Goal: Task Accomplishment & Management: Manage account settings

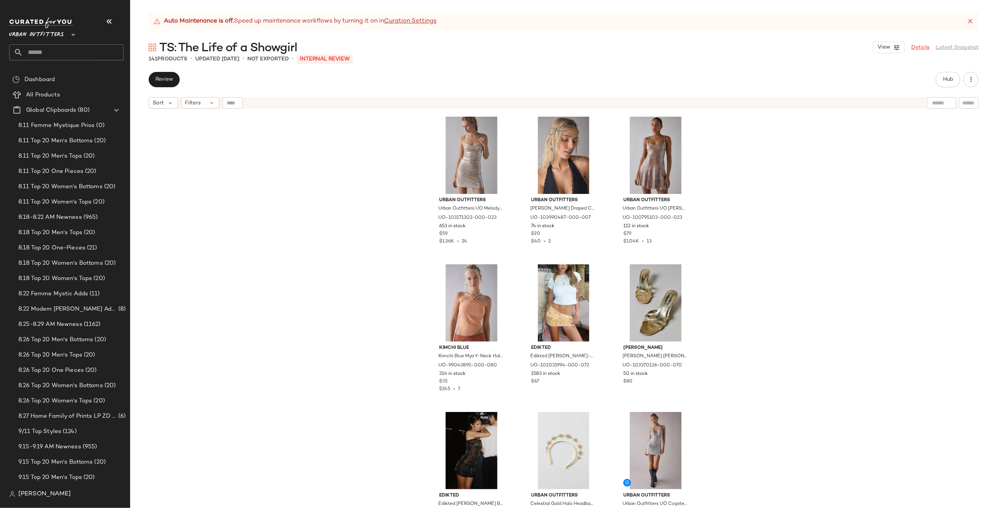
click at [915, 48] on link "Details" at bounding box center [920, 48] width 18 height 8
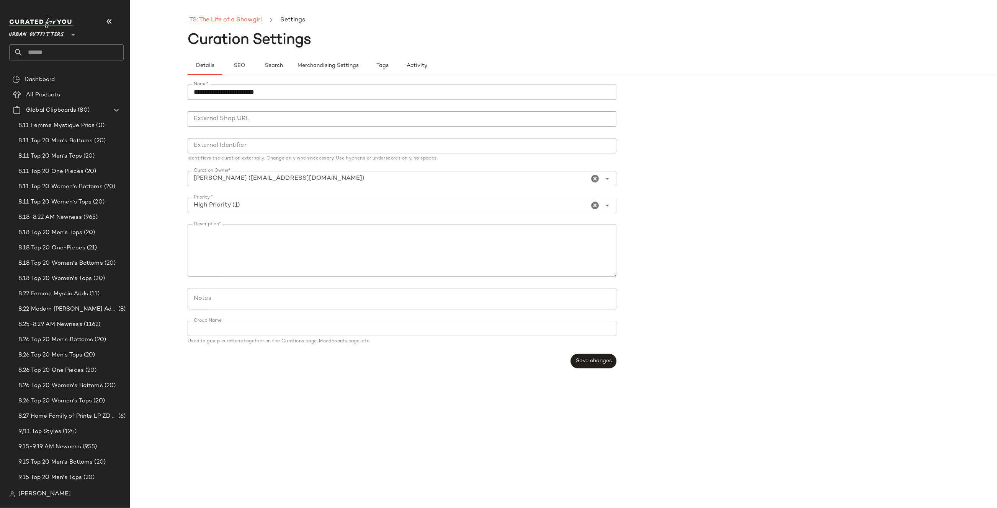
click at [206, 18] on link "TS: The Life of a Showgirl" at bounding box center [225, 20] width 73 height 10
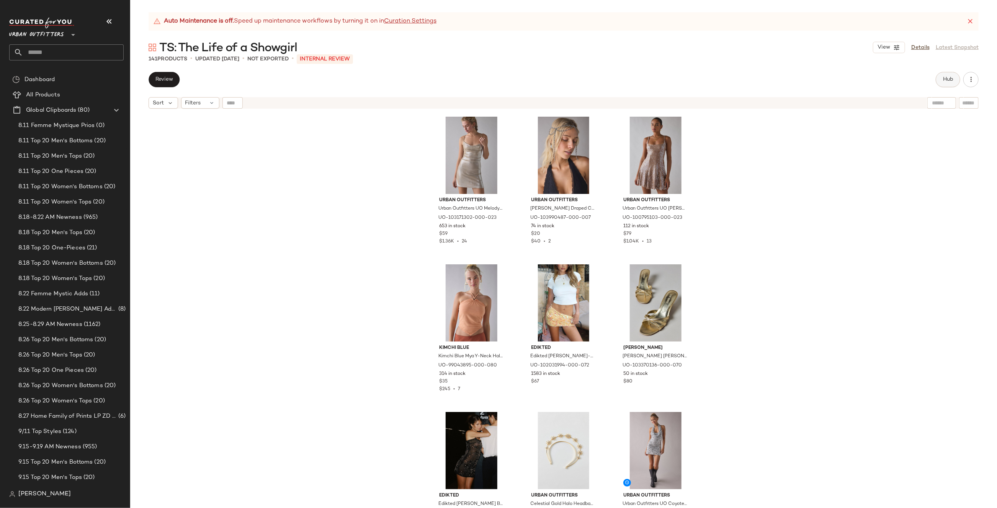
click at [940, 77] on button "Hub" at bounding box center [948, 79] width 25 height 15
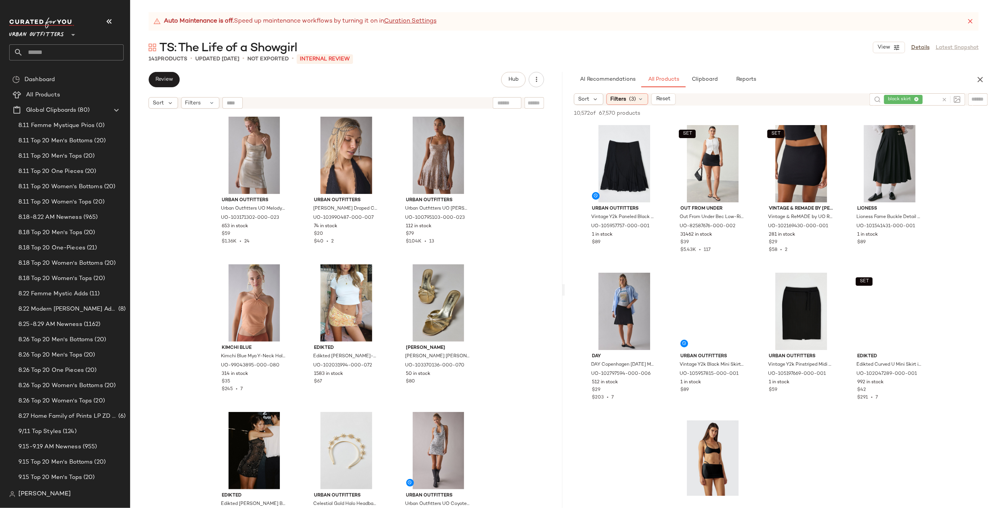
click at [916, 101] on div "black skirt" at bounding box center [911, 99] width 54 height 12
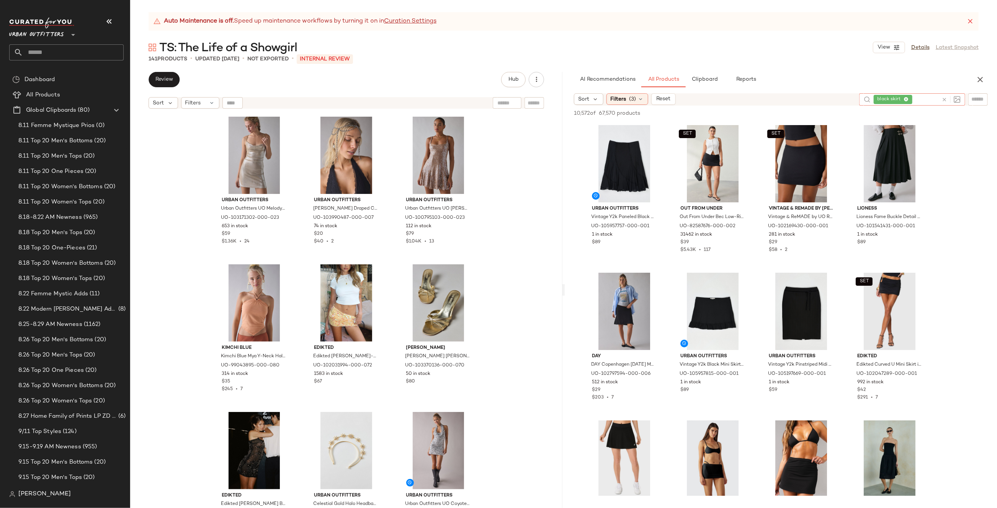
click at [906, 98] on icon at bounding box center [906, 99] width 5 height 5
click at [896, 99] on input "text" at bounding box center [917, 99] width 67 height 8
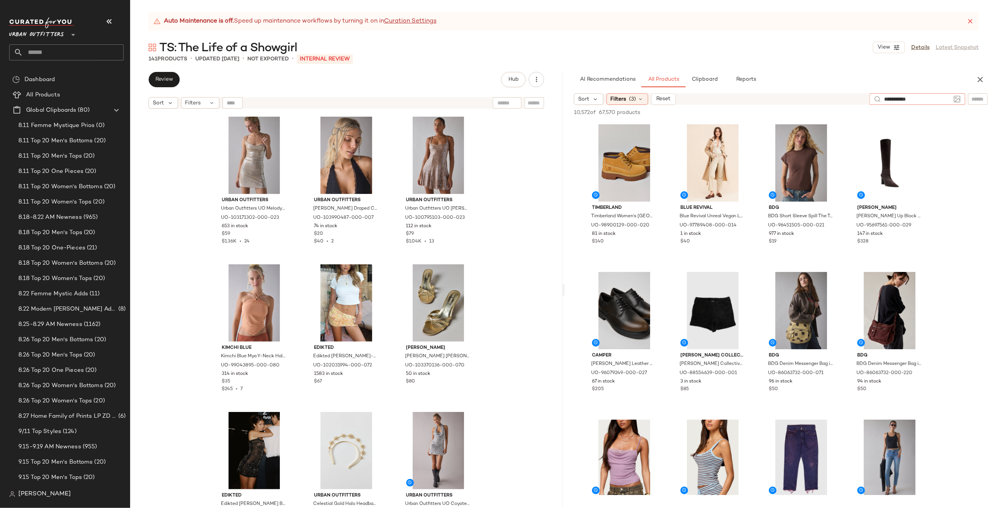
type input "**********"
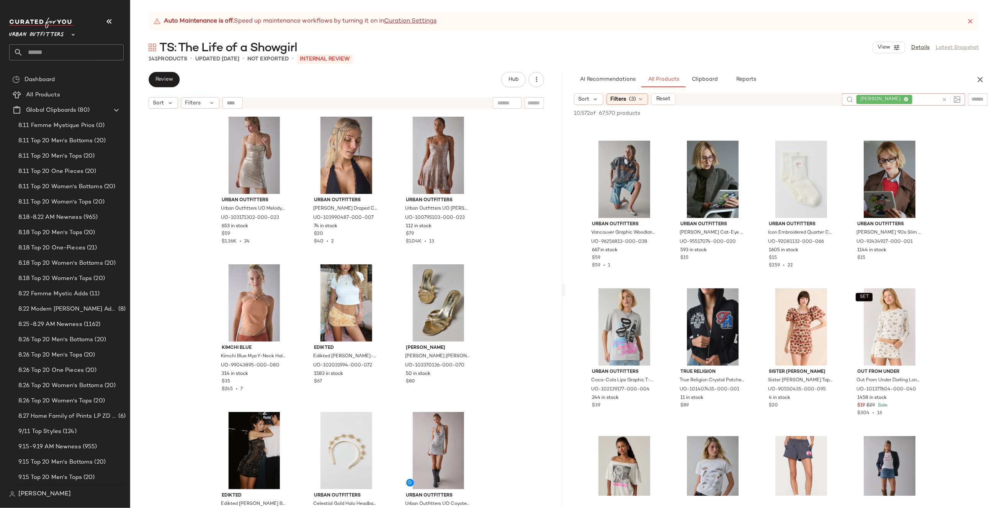
scroll to position [345, 0]
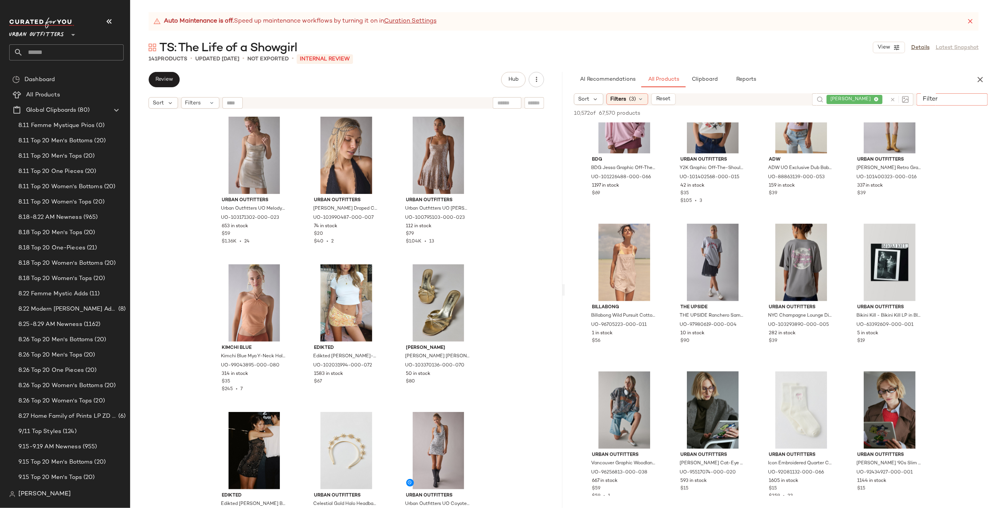
click at [976, 96] on input "Filter" at bounding box center [952, 99] width 65 height 8
click at [631, 99] on span "(3)" at bounding box center [632, 99] width 7 height 8
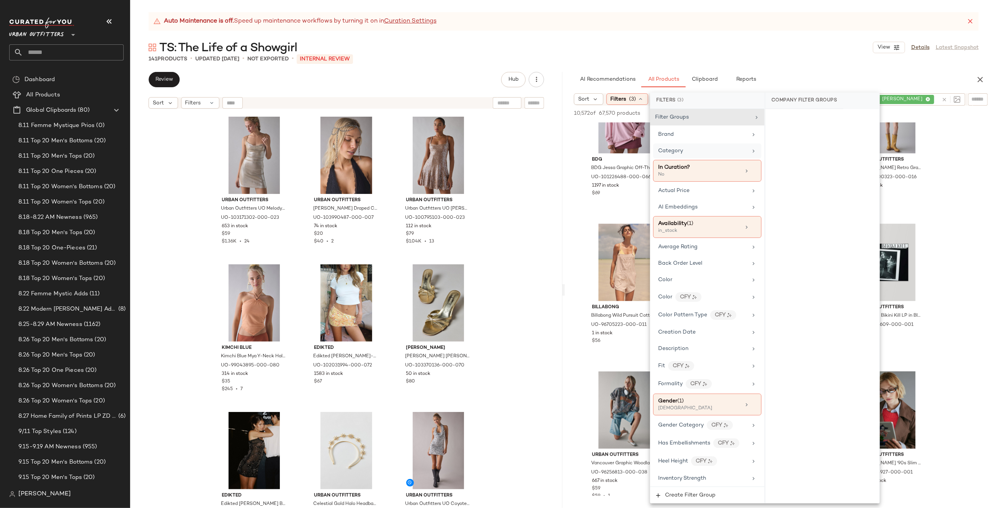
click at [707, 147] on div "Category" at bounding box center [702, 151] width 89 height 8
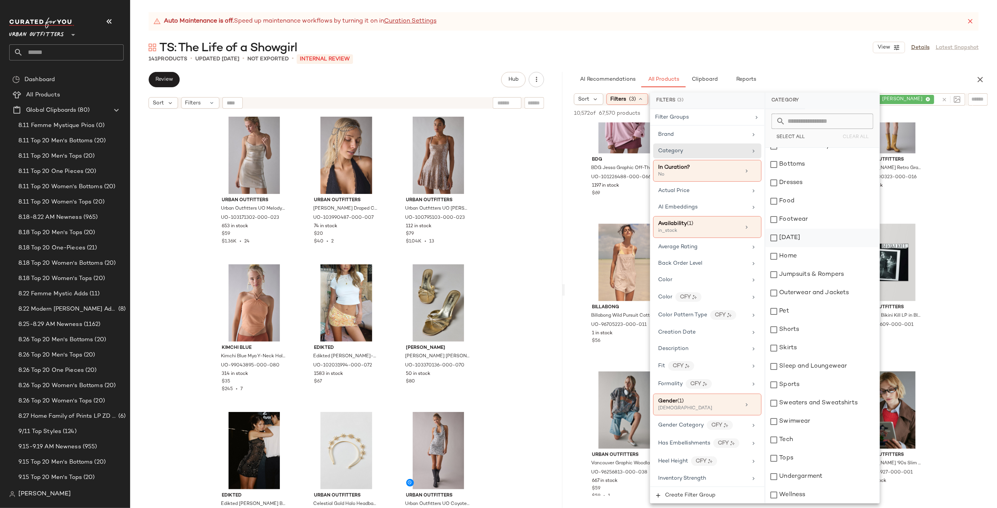
scroll to position [0, 0]
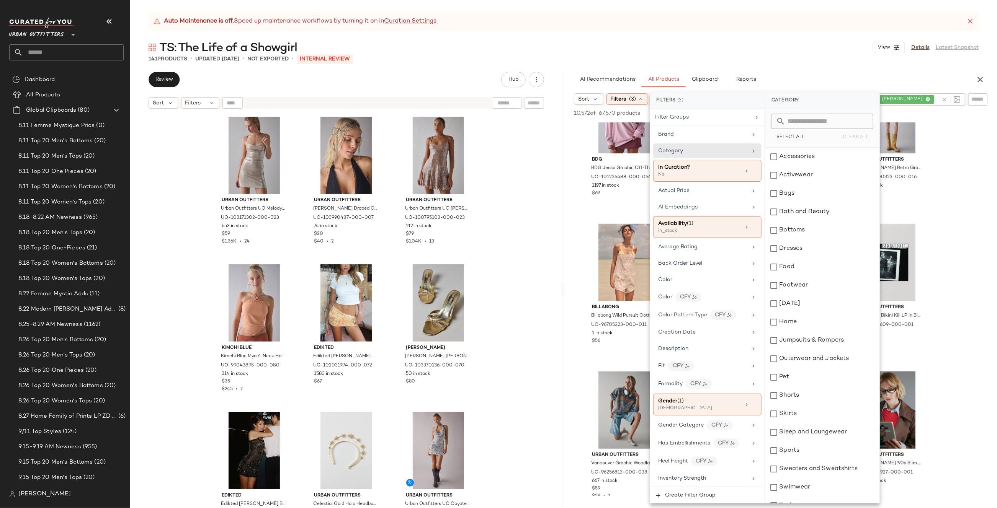
click at [925, 99] on icon at bounding box center [927, 99] width 5 height 5
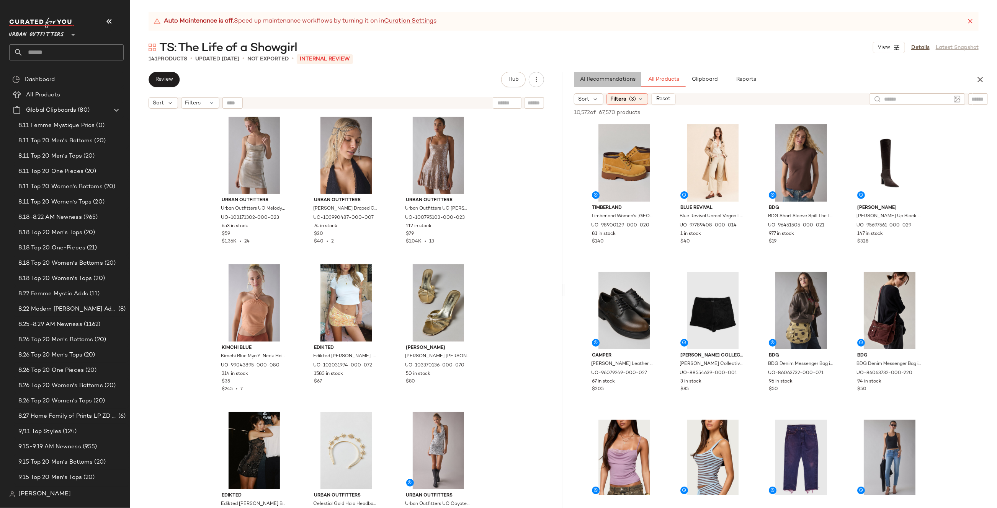
click at [620, 77] on span "AI Recommendations" at bounding box center [608, 80] width 56 height 6
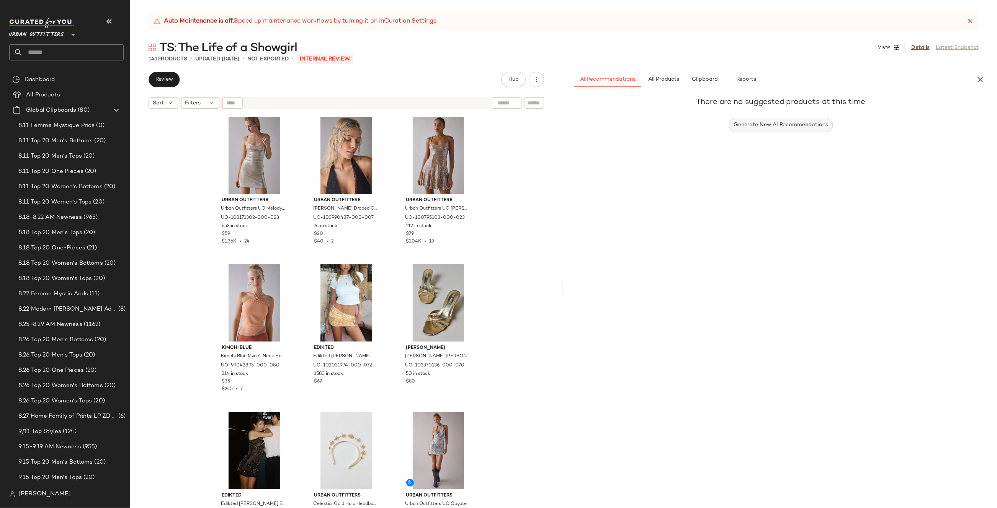
click at [793, 128] on span "Generate New AI Recommendations" at bounding box center [780, 125] width 95 height 6
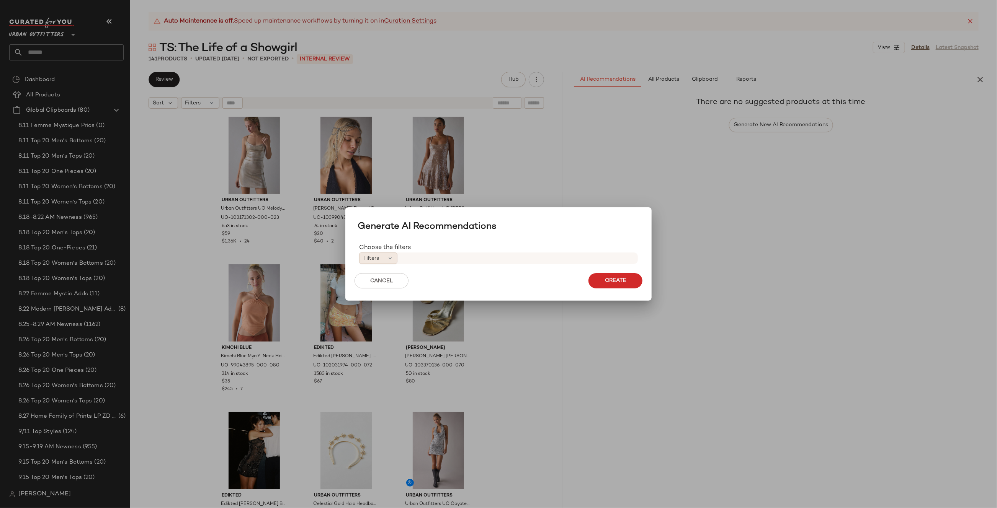
click at [393, 257] on icon at bounding box center [390, 258] width 6 height 6
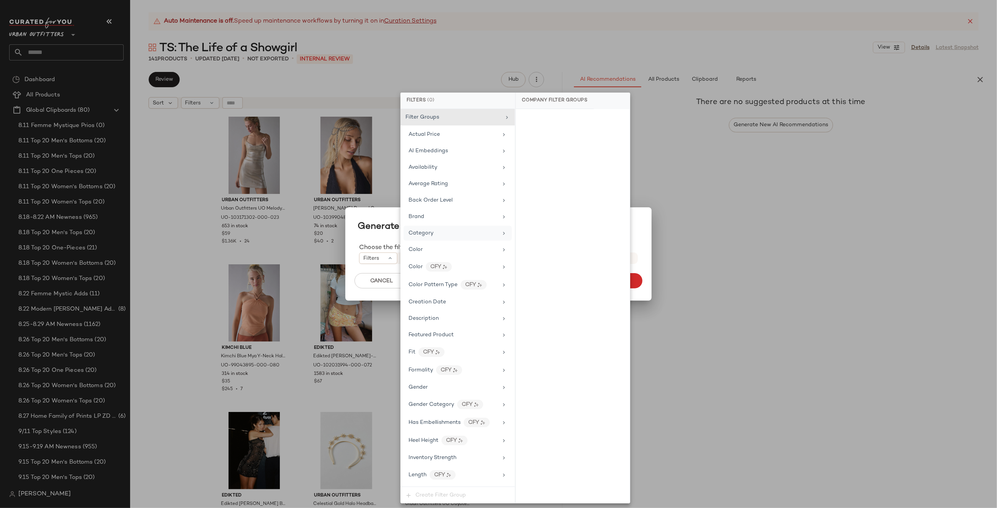
click at [430, 233] on span "Category" at bounding box center [421, 233] width 25 height 6
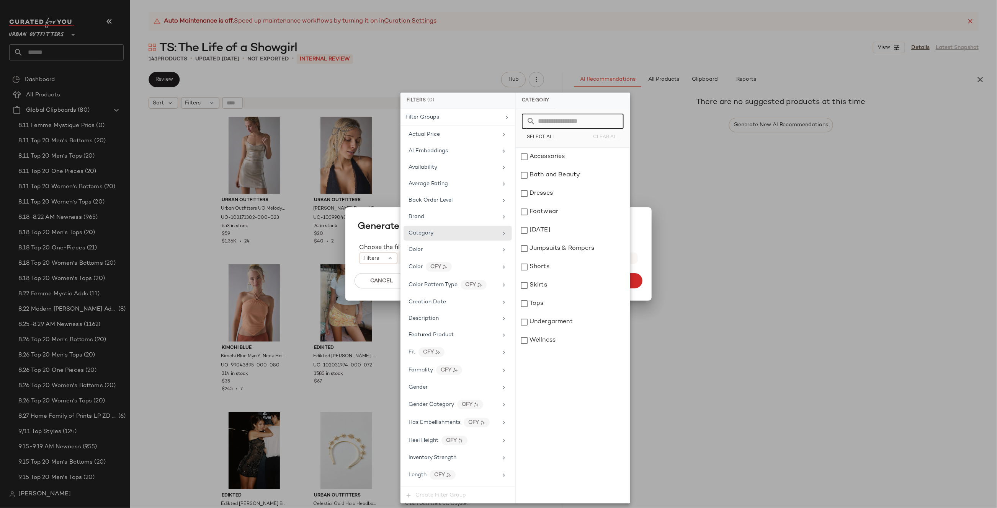
click at [546, 126] on input "text" at bounding box center [577, 121] width 83 height 15
click at [797, 258] on div at bounding box center [498, 254] width 997 height 508
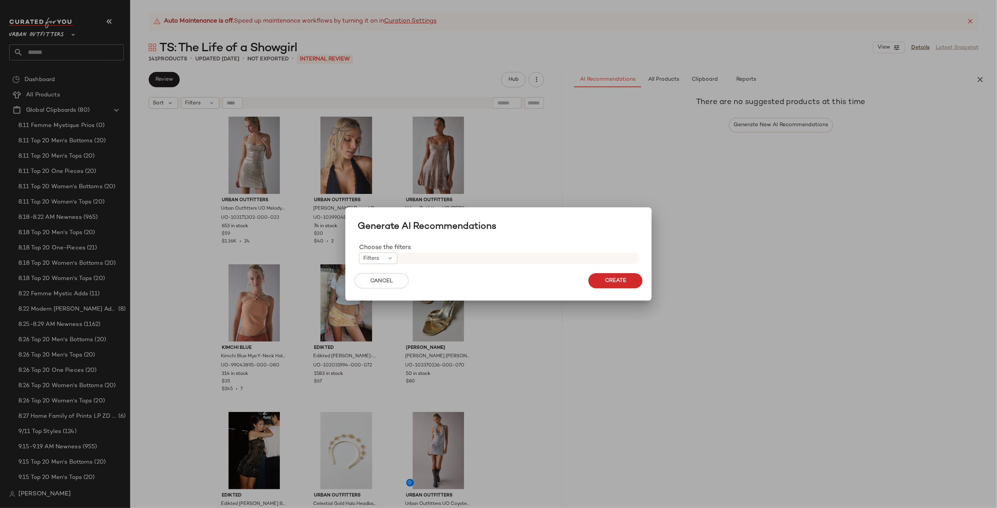
click at [797, 258] on div at bounding box center [498, 254] width 997 height 508
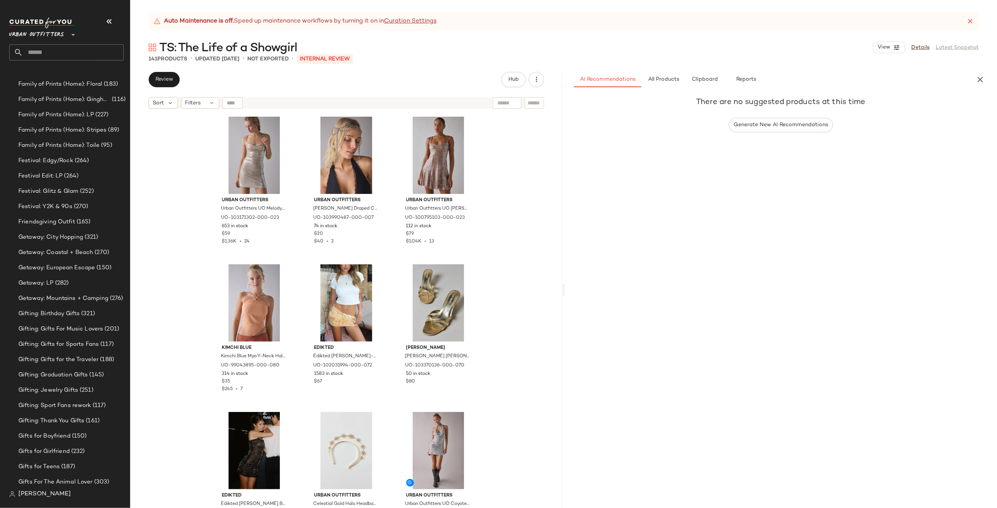
scroll to position [2076, 0]
click at [48, 252] on span "Gifting: Gifts For Music Lovers" at bounding box center [60, 254] width 85 height 9
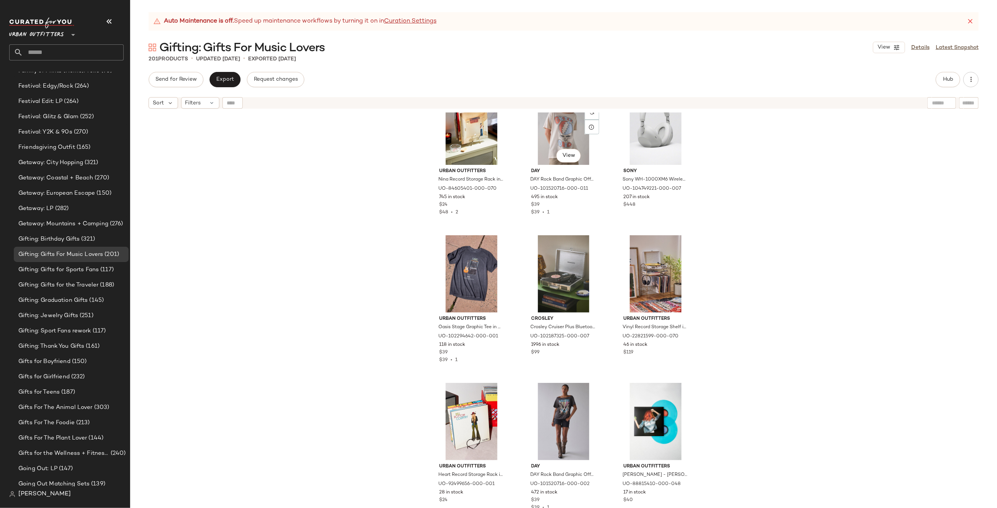
scroll to position [738, 0]
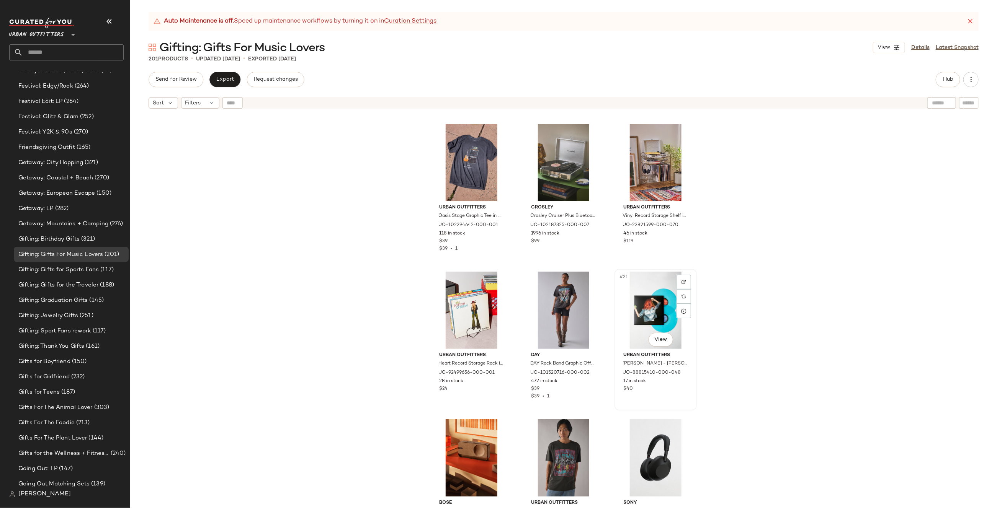
click at [649, 284] on div "#21 View" at bounding box center [655, 310] width 77 height 77
click at [681, 309] on icon at bounding box center [684, 311] width 6 height 6
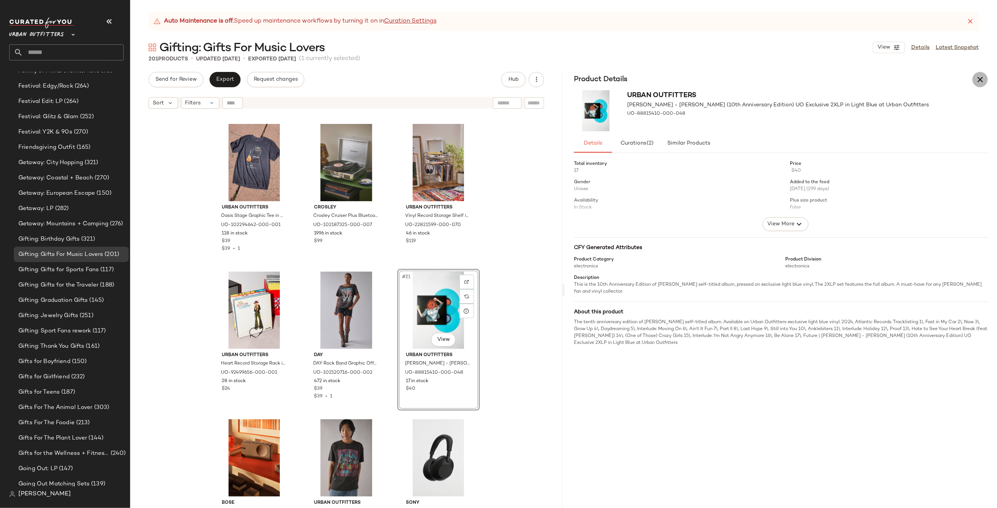
click at [983, 79] on icon "button" at bounding box center [980, 79] width 9 height 9
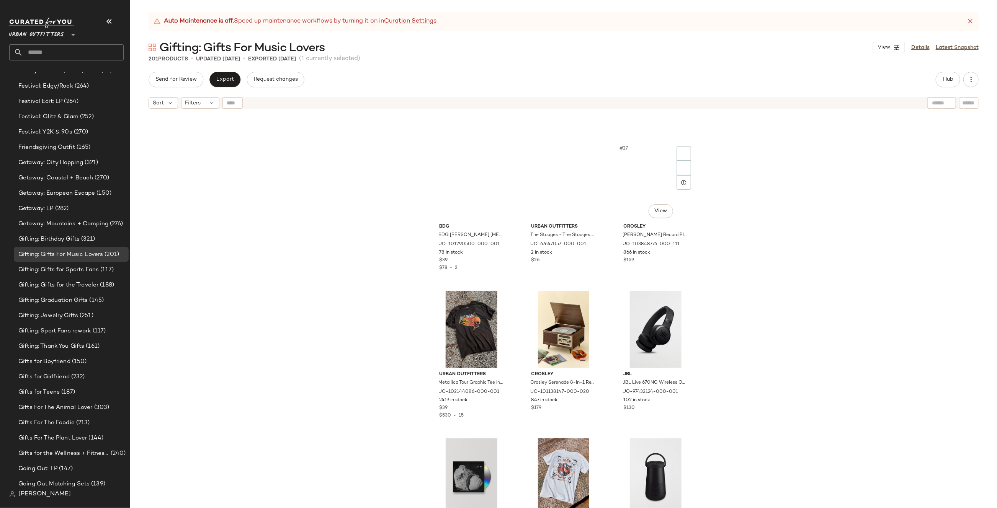
scroll to position [1077, 0]
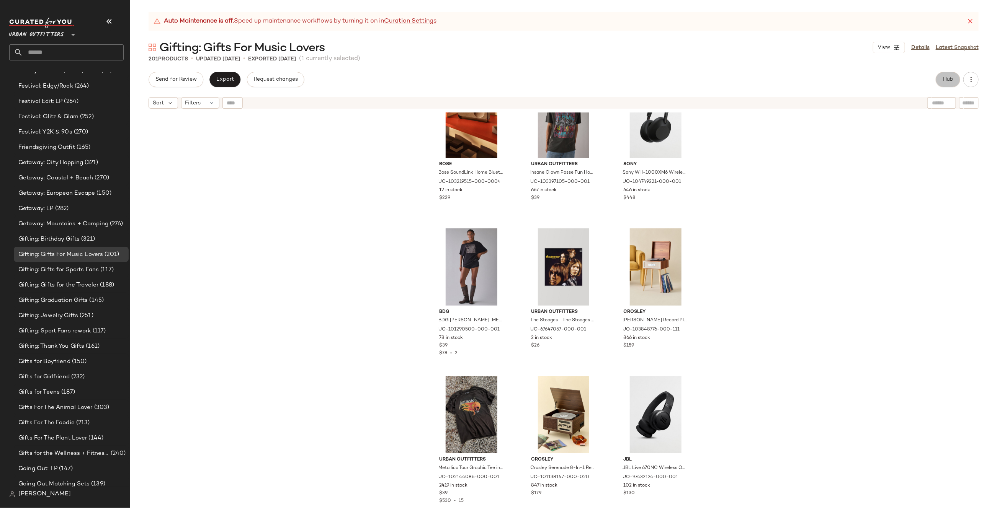
click at [948, 82] on span "Hub" at bounding box center [948, 80] width 11 height 6
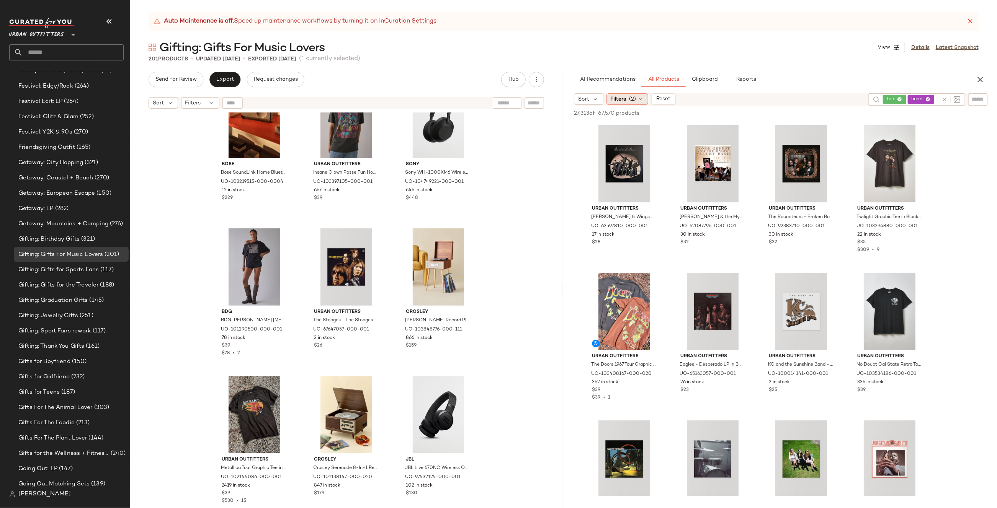
click at [640, 97] on icon at bounding box center [641, 99] width 6 height 6
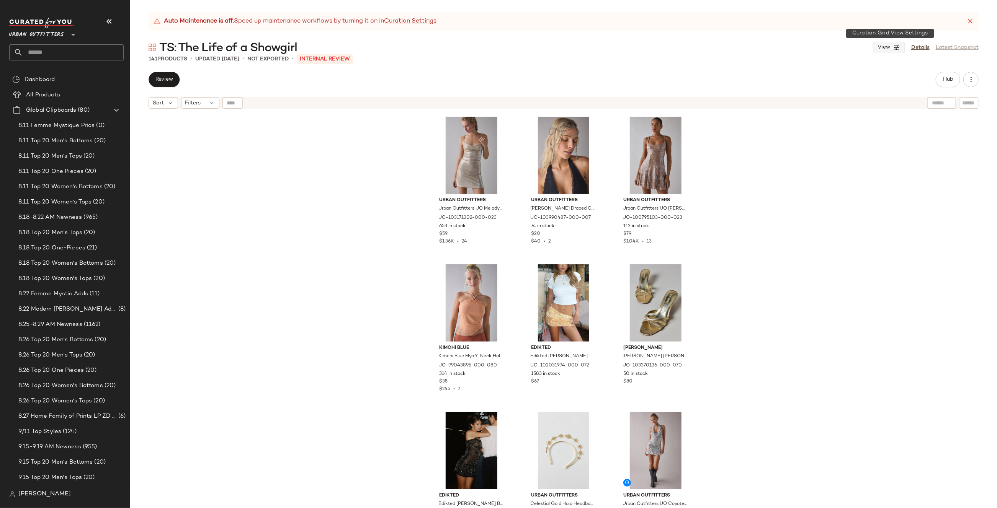
click at [881, 48] on span "View" at bounding box center [883, 47] width 13 height 6
drag, startPoint x: 914, startPoint y: 177, endPoint x: 912, endPoint y: 171, distance: 6.3
click at [914, 177] on div "Urban Outfitters Urban Outfitters UO Melody Metallic Cowl Neck Strappy Back Min…" at bounding box center [563, 320] width 867 height 415
click at [949, 83] on button "Hub" at bounding box center [948, 79] width 25 height 15
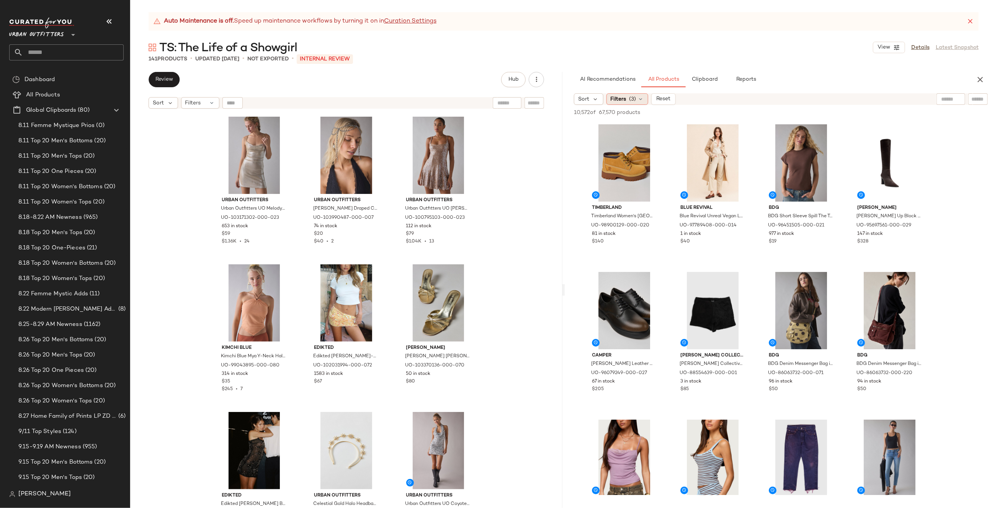
click at [638, 95] on div "Filters (3)" at bounding box center [627, 98] width 42 height 11
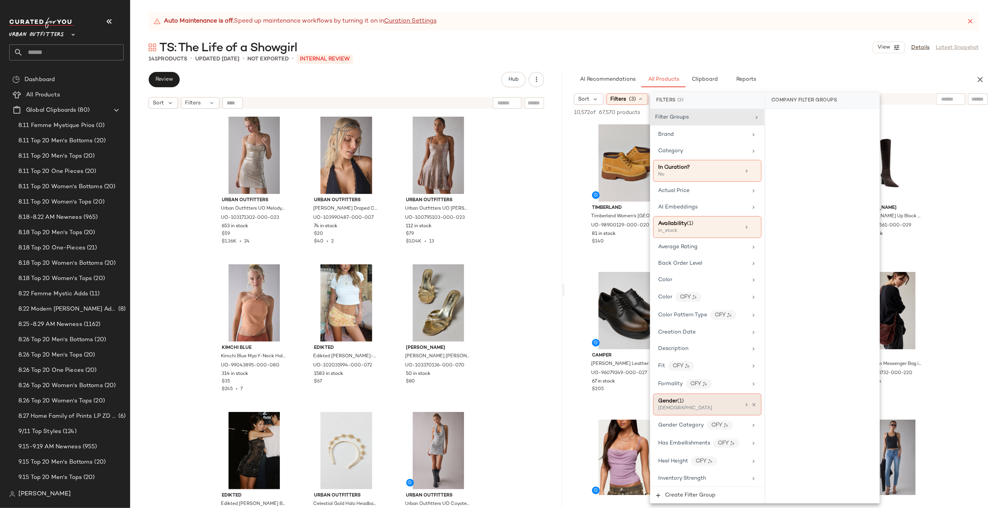
click at [721, 399] on div "Gender (1)" at bounding box center [699, 401] width 82 height 8
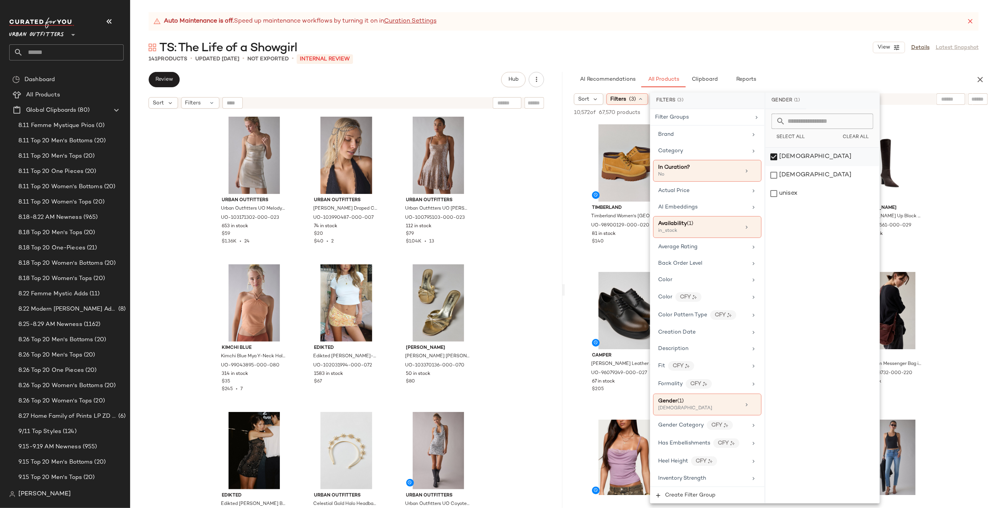
click at [775, 160] on div "female" at bounding box center [822, 157] width 114 height 18
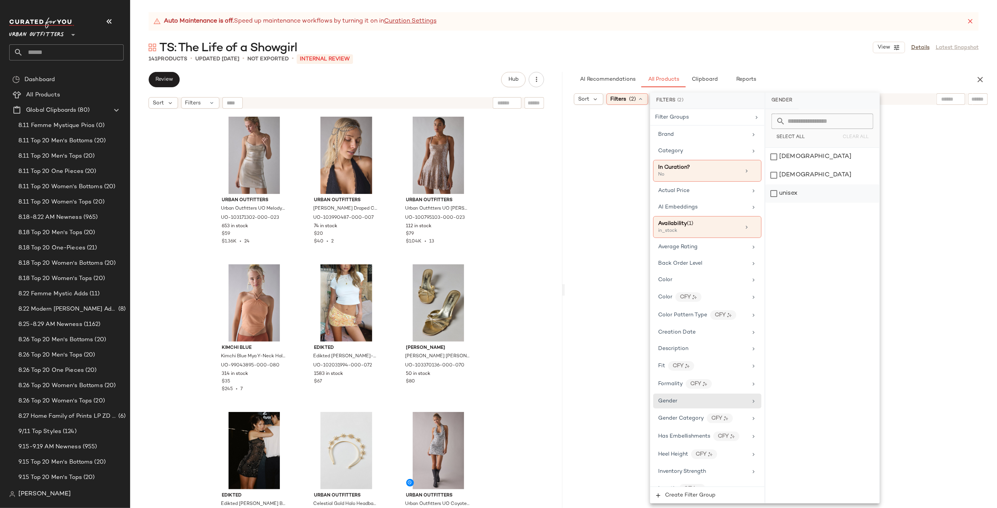
click at [775, 191] on div "unisex" at bounding box center [822, 194] width 114 height 18
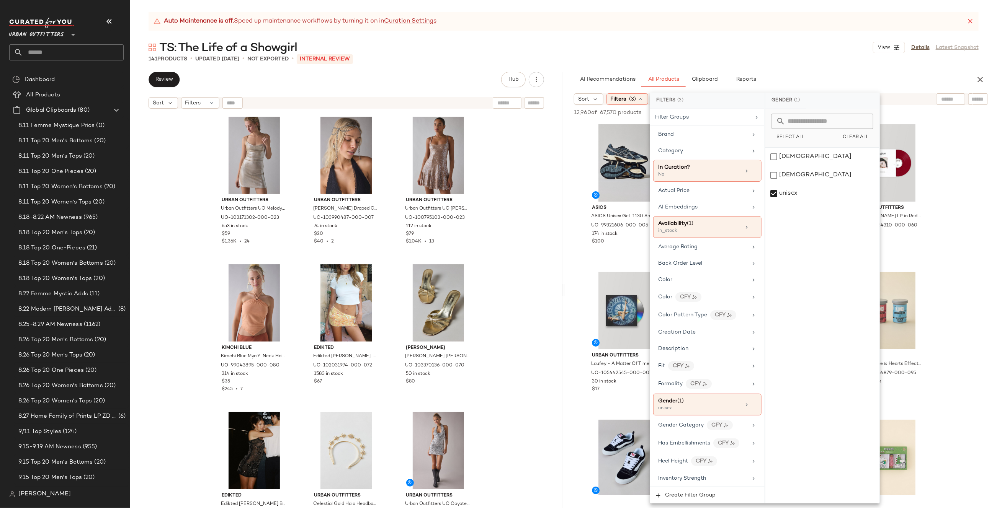
click at [844, 72] on div "Auto Maintenance is off. Speed up maintenance workflows by turning it on in Cur…" at bounding box center [563, 260] width 867 height 496
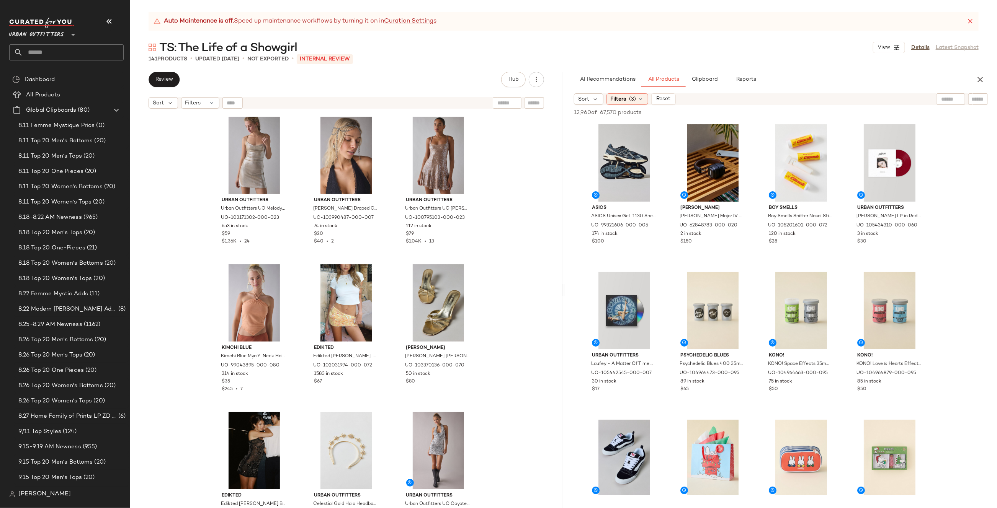
drag, startPoint x: 968, startPoint y: 100, endPoint x: 953, endPoint y: 101, distance: 14.6
click at [967, 100] on div at bounding box center [962, 98] width 51 height 11
click at [953, 101] on div at bounding box center [918, 98] width 96 height 11
type input "******"
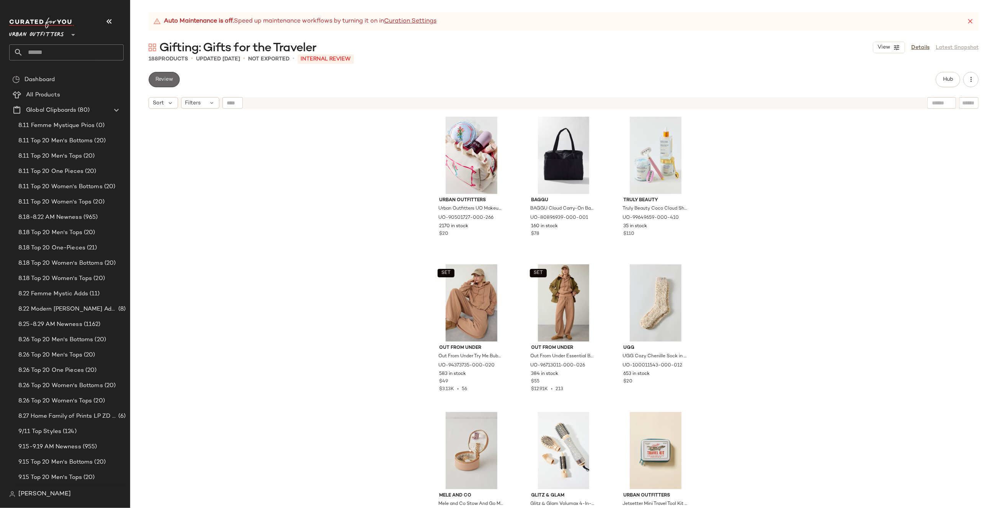
click at [168, 81] on span "Review" at bounding box center [164, 80] width 18 height 6
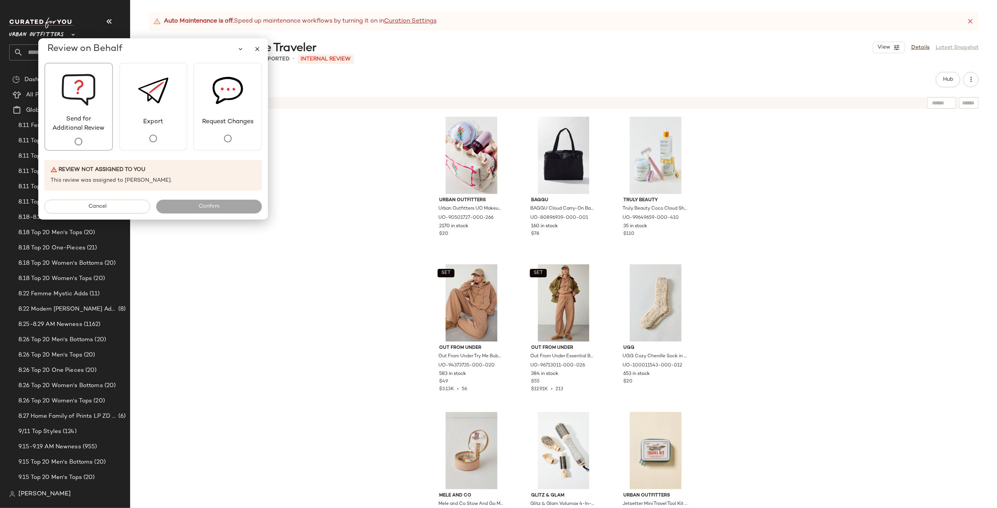
click at [96, 126] on span "Send for Additional Review" at bounding box center [78, 124] width 67 height 18
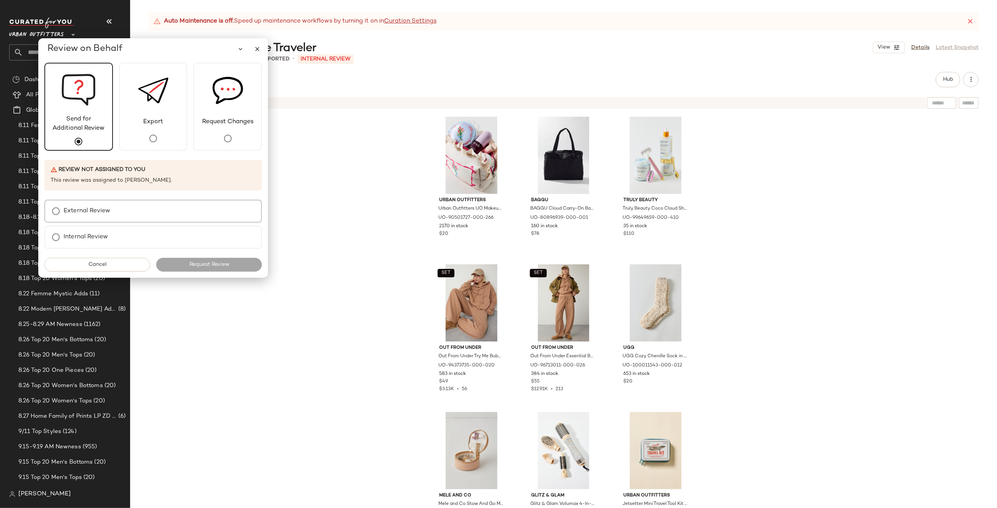
click at [133, 211] on div "External Review" at bounding box center [152, 211] width 217 height 23
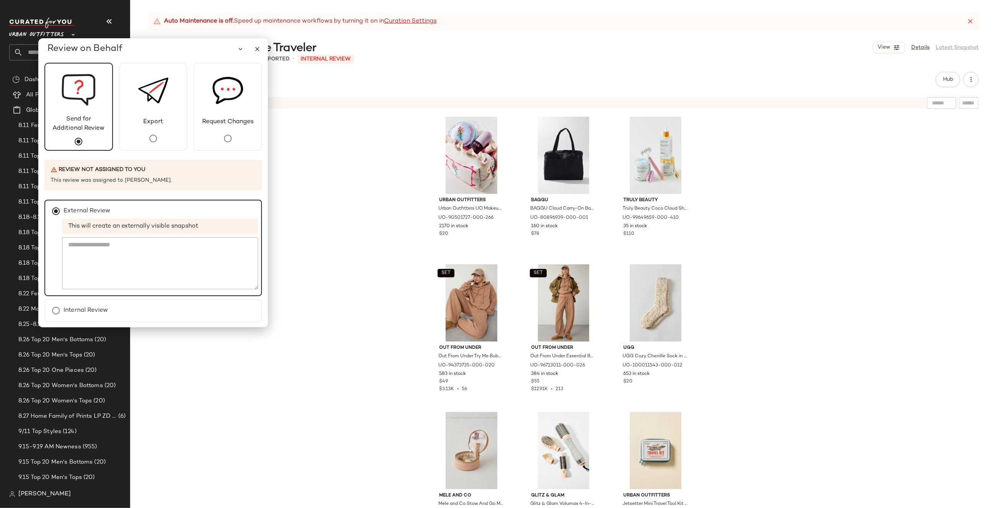
scroll to position [23, 0]
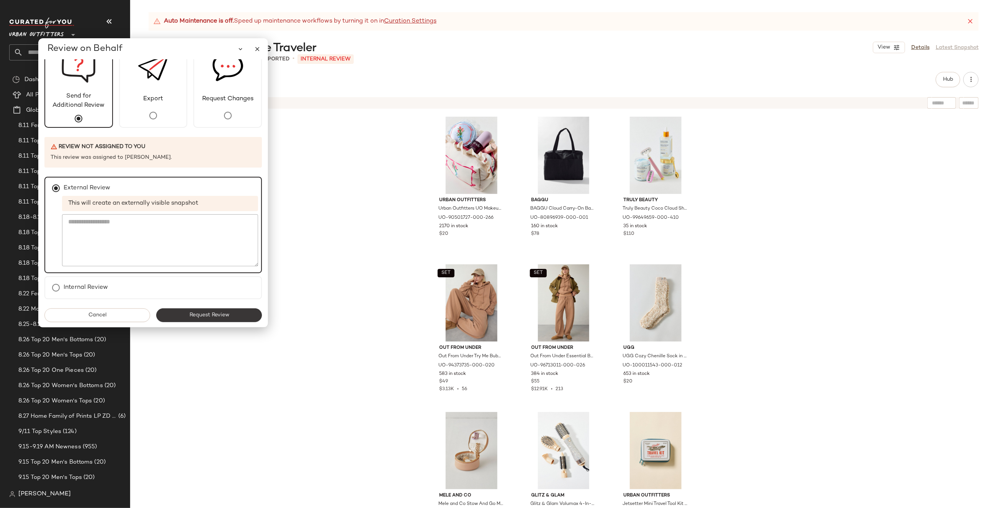
click at [207, 315] on span "Request Review" at bounding box center [209, 315] width 40 height 6
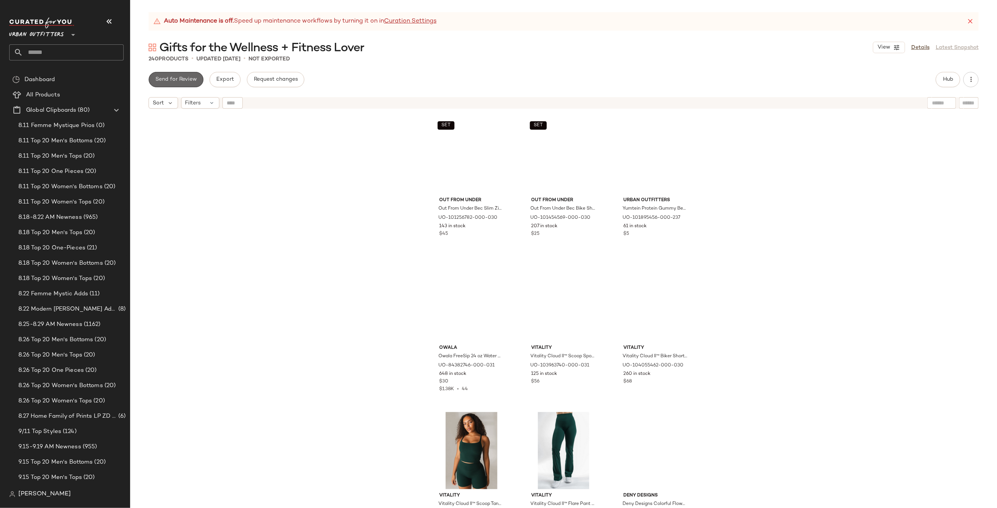
click at [177, 77] on span "Send for Review" at bounding box center [176, 80] width 42 height 6
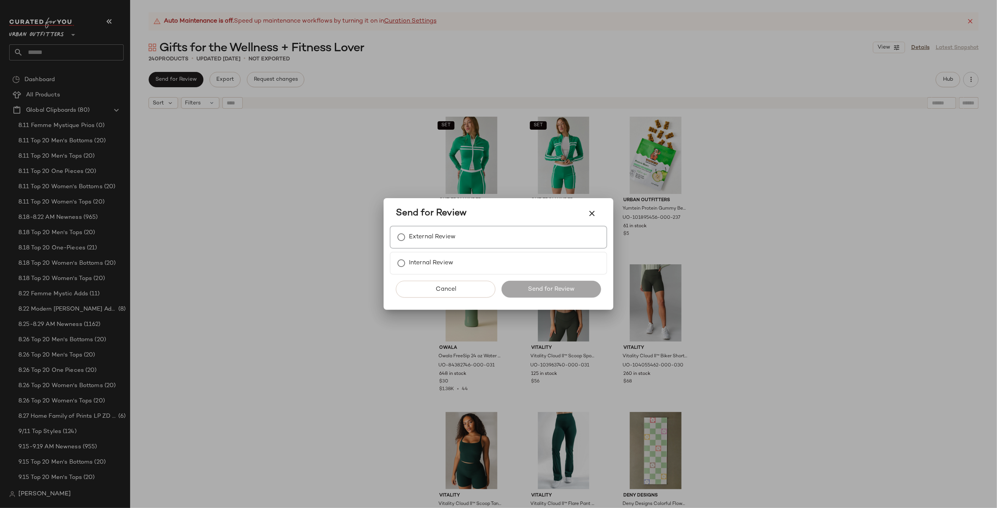
click at [437, 244] on label "External Review" at bounding box center [432, 237] width 47 height 15
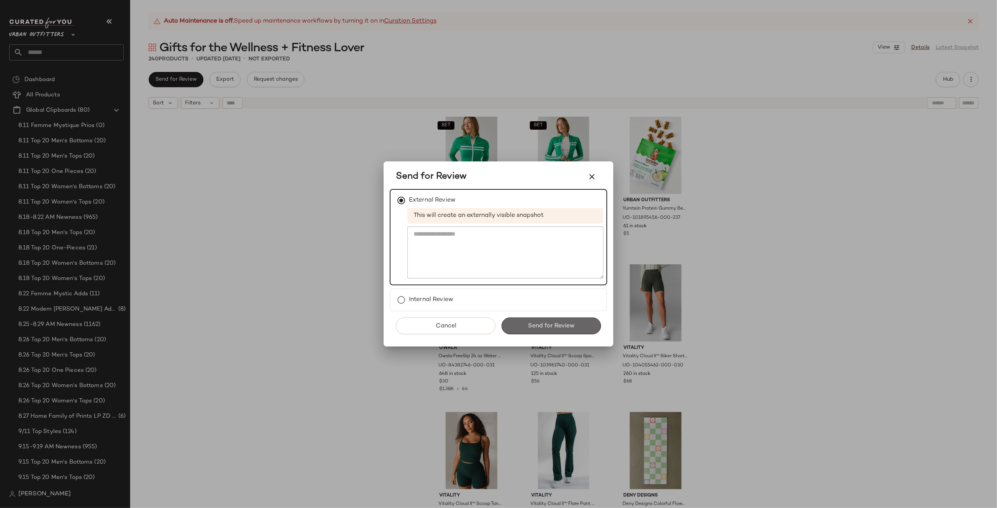
click at [539, 325] on span "Send for Review" at bounding box center [551, 326] width 47 height 7
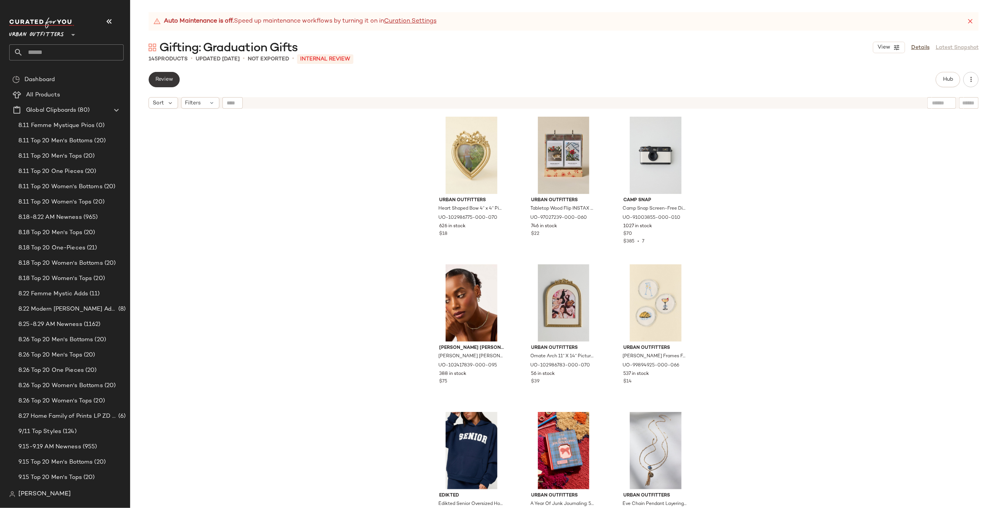
click at [168, 81] on span "Review" at bounding box center [164, 80] width 18 height 6
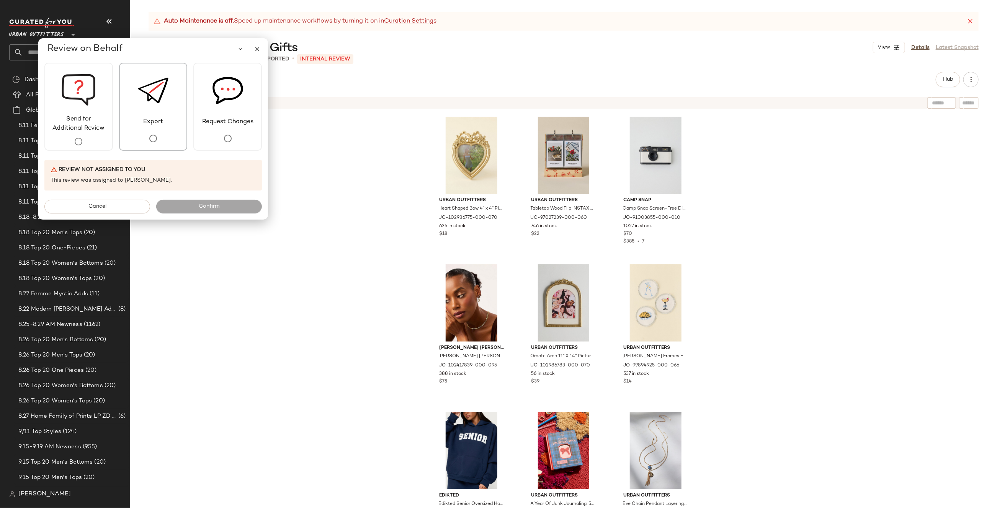
click at [163, 128] on div "Export" at bounding box center [153, 107] width 69 height 88
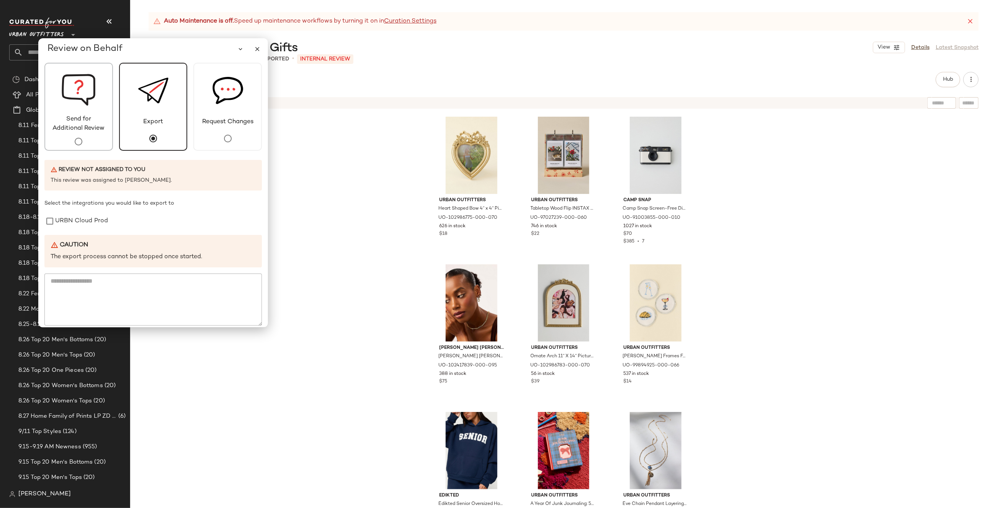
click at [91, 137] on div "Send for Additional Review" at bounding box center [78, 107] width 69 height 88
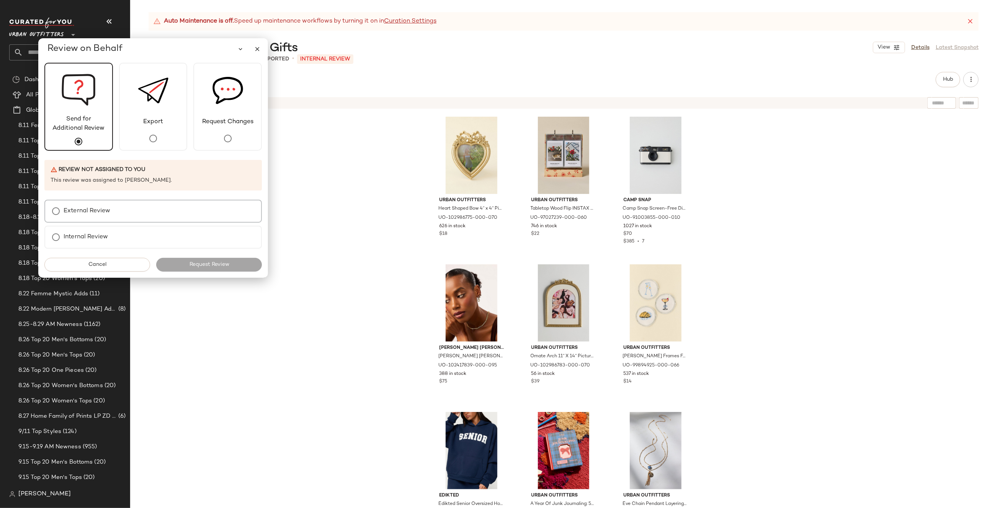
click at [92, 211] on label "External Review" at bounding box center [87, 211] width 47 height 15
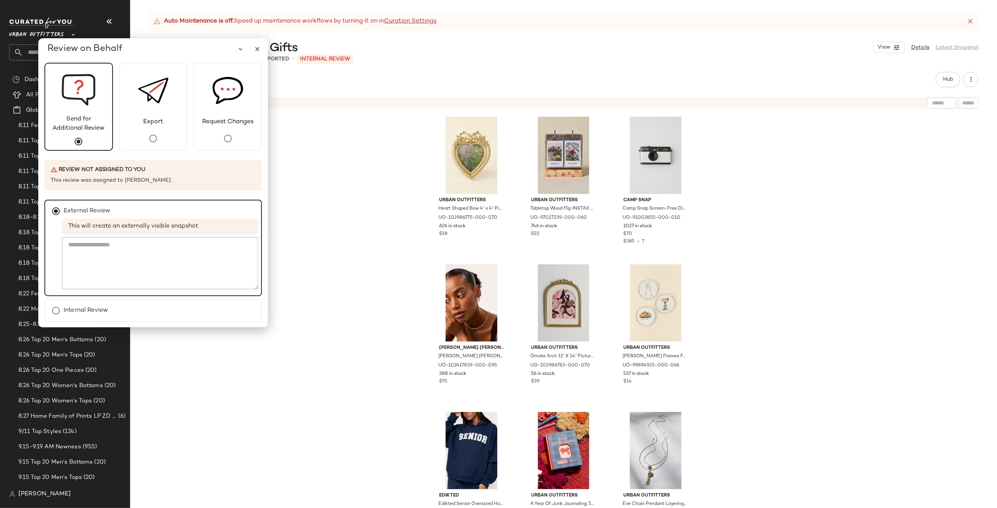
scroll to position [23, 0]
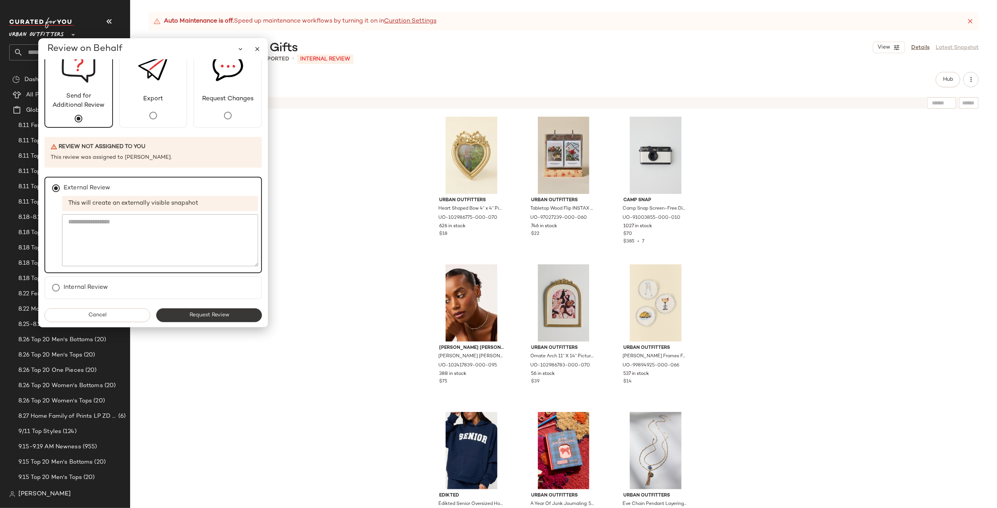
click at [213, 312] on span "Request Review" at bounding box center [209, 315] width 40 height 6
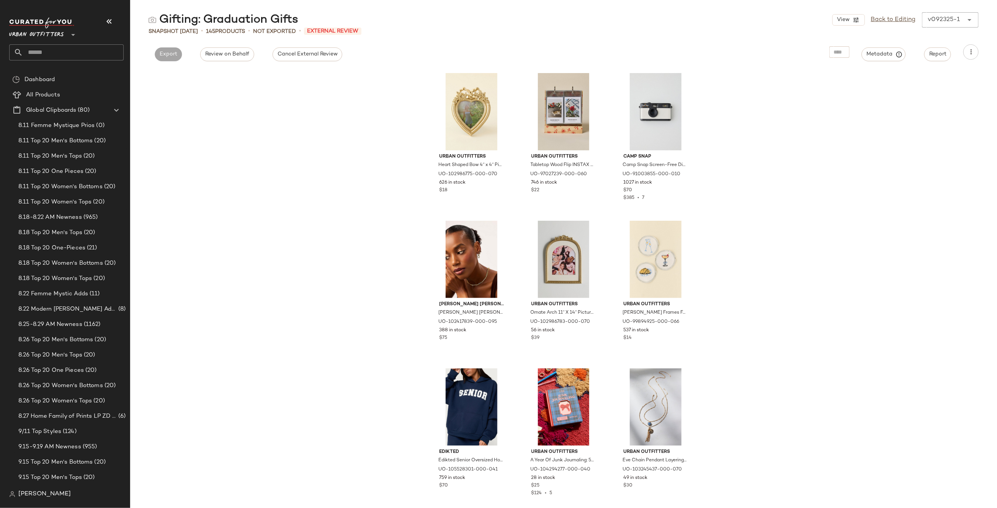
click at [53, 54] on input "text" at bounding box center [73, 52] width 101 height 16
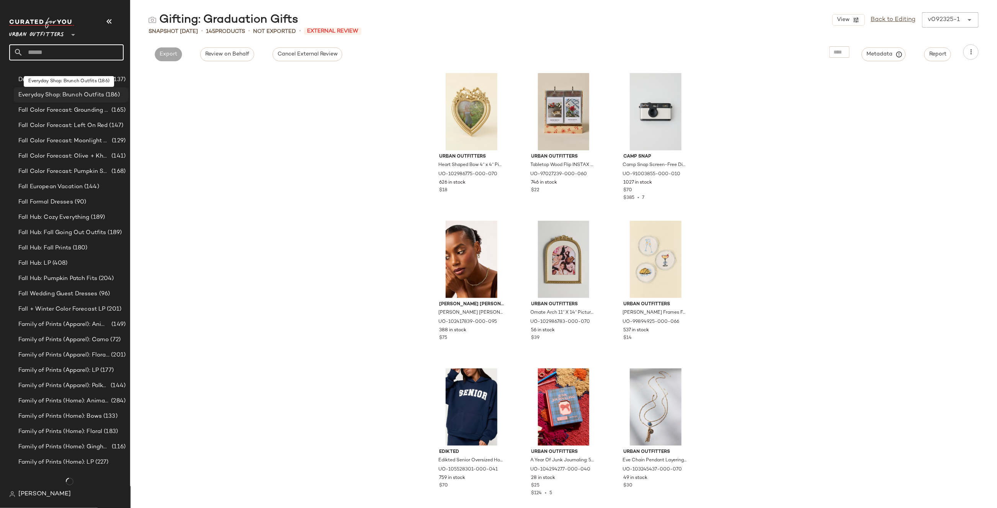
scroll to position [1662, 0]
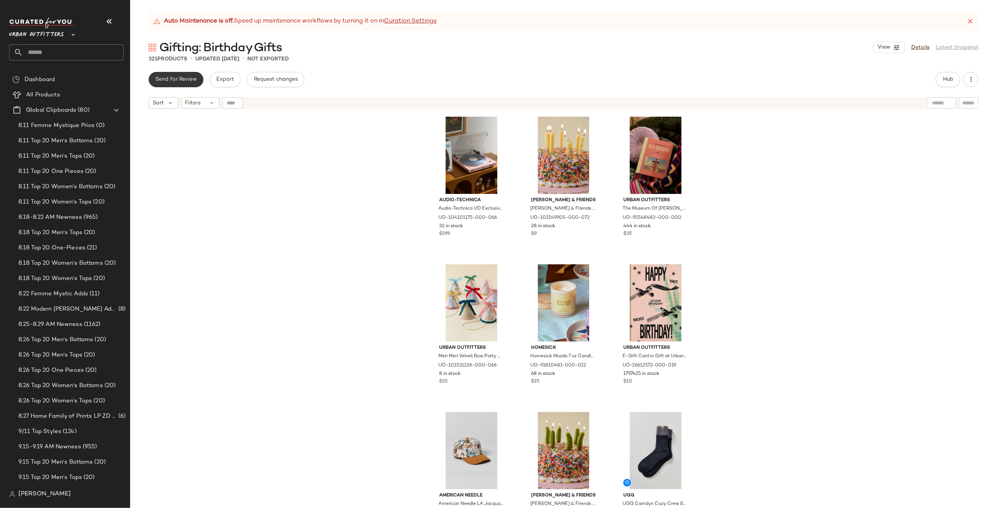
click at [178, 77] on span "Send for Review" at bounding box center [176, 80] width 42 height 6
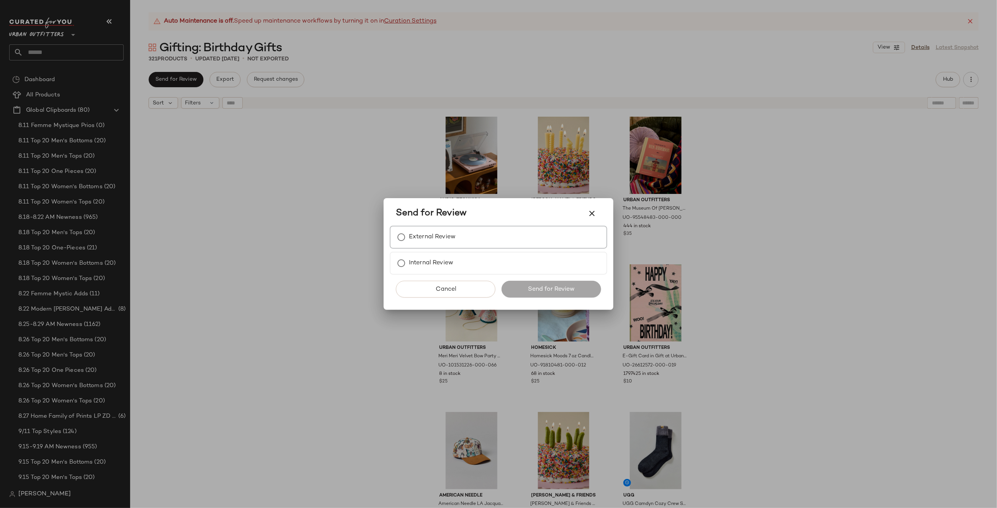
click at [454, 231] on label "External Review" at bounding box center [432, 237] width 47 height 15
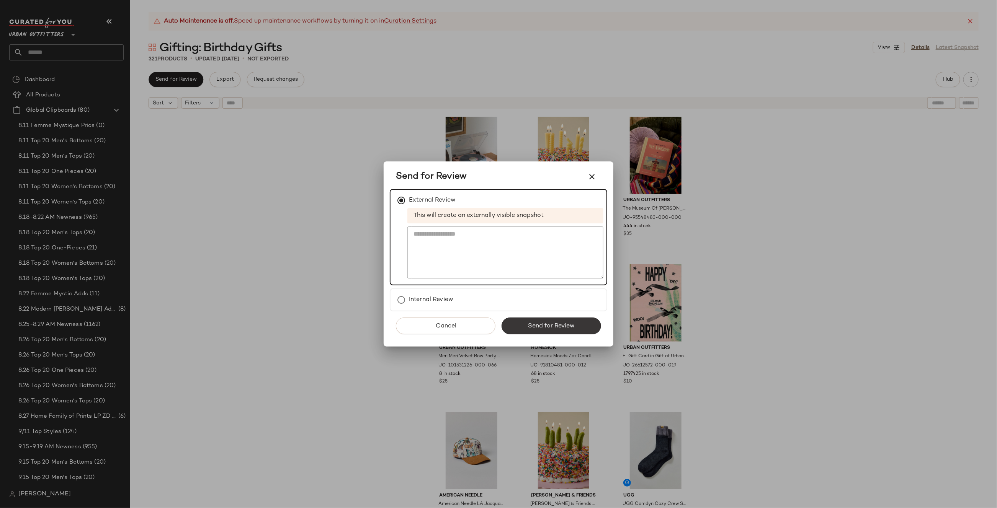
click at [566, 322] on button "Send for Review" at bounding box center [552, 326] width 100 height 17
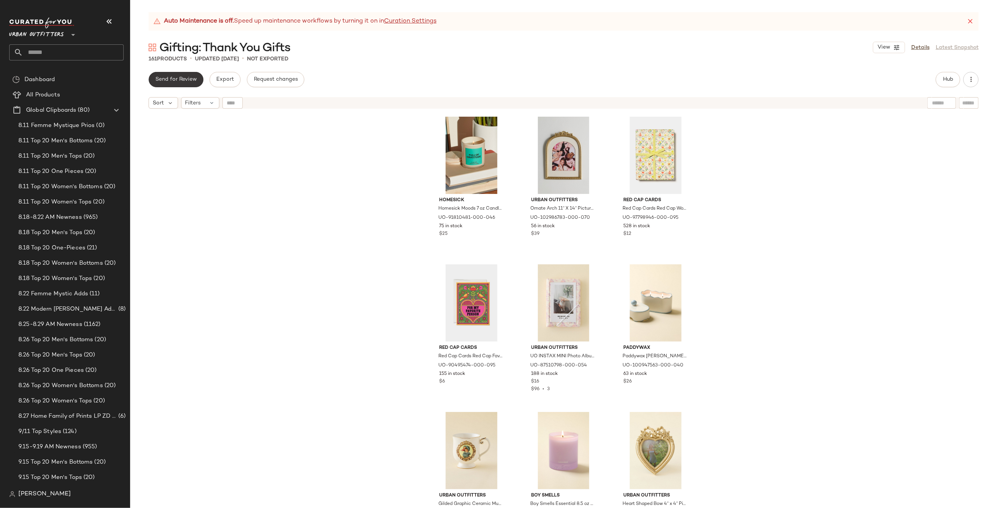
click at [182, 80] on span "Send for Review" at bounding box center [176, 80] width 42 height 6
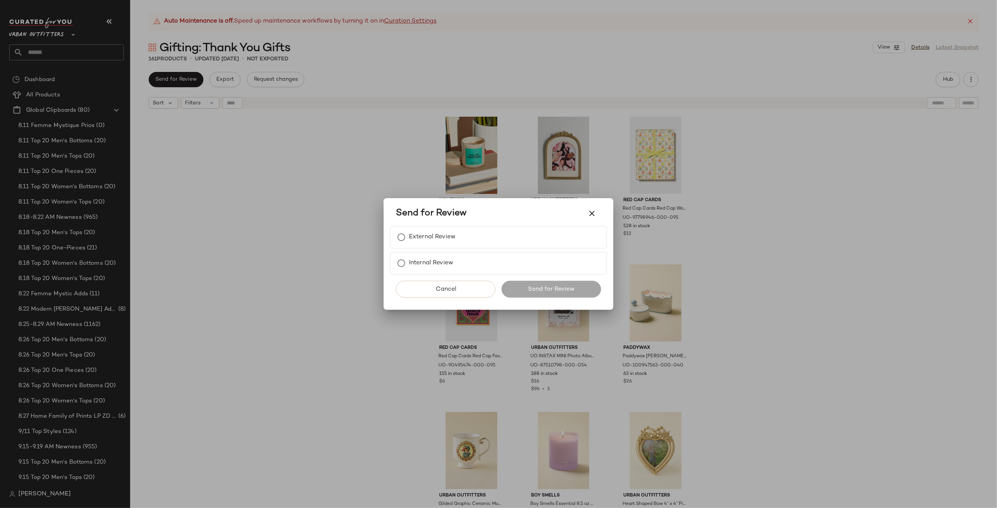
click at [432, 226] on div "Send for Review" at bounding box center [498, 213] width 217 height 25
click at [435, 240] on label "External Review" at bounding box center [432, 237] width 47 height 15
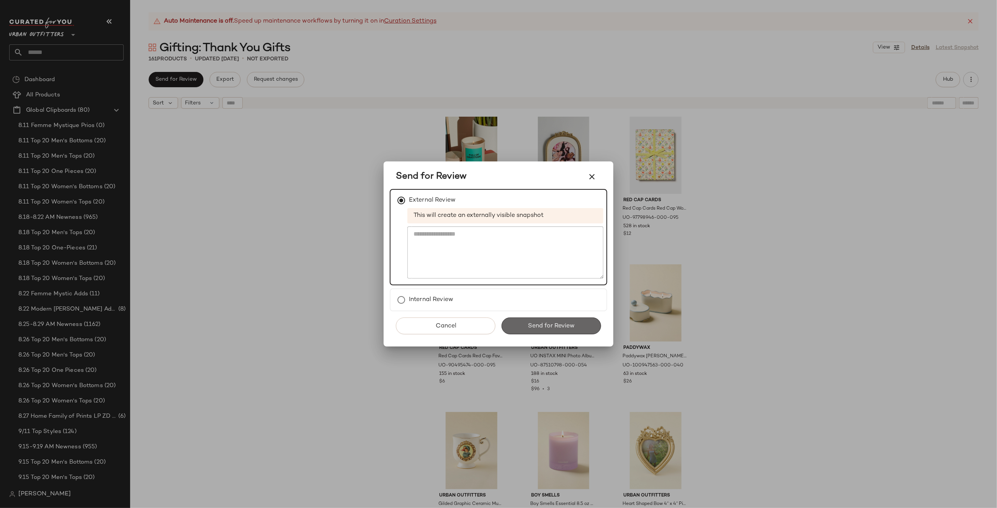
click at [577, 329] on button "Send for Review" at bounding box center [552, 326] width 100 height 17
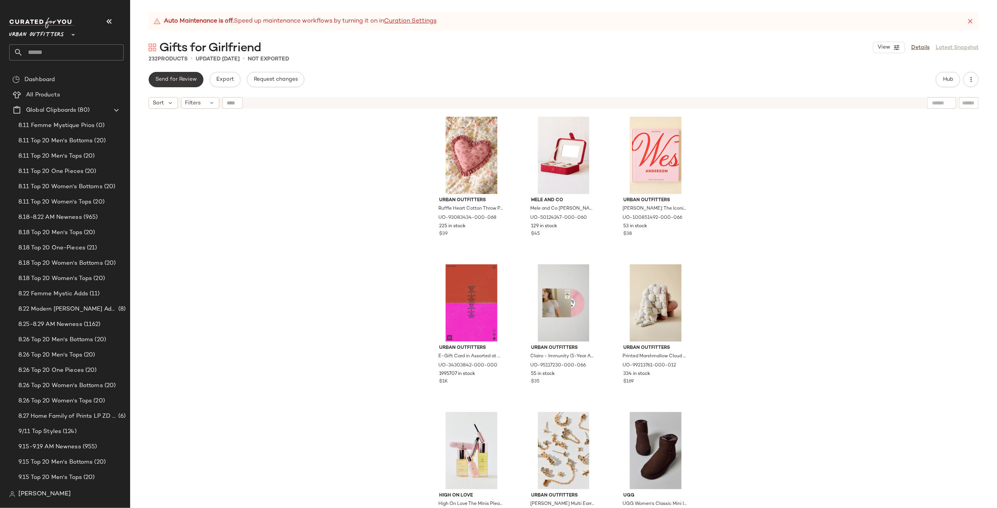
click at [181, 84] on button "Send for Review" at bounding box center [176, 79] width 55 height 15
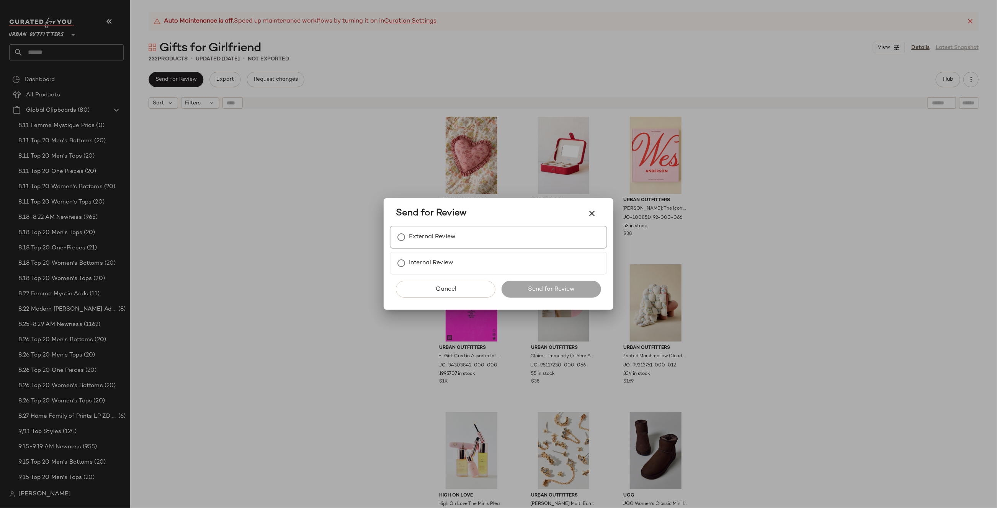
click at [435, 234] on label "External Review" at bounding box center [432, 237] width 47 height 15
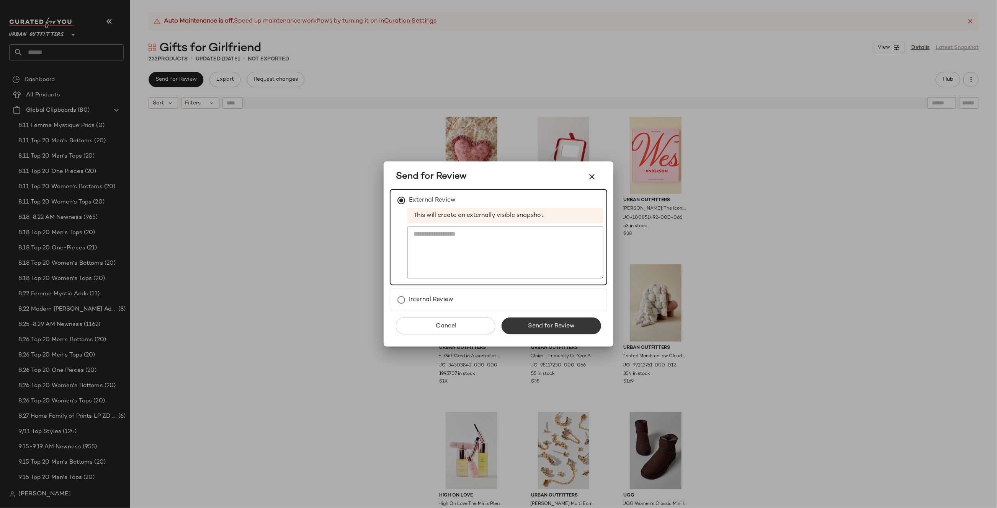
click at [544, 323] on span "Send for Review" at bounding box center [551, 326] width 47 height 7
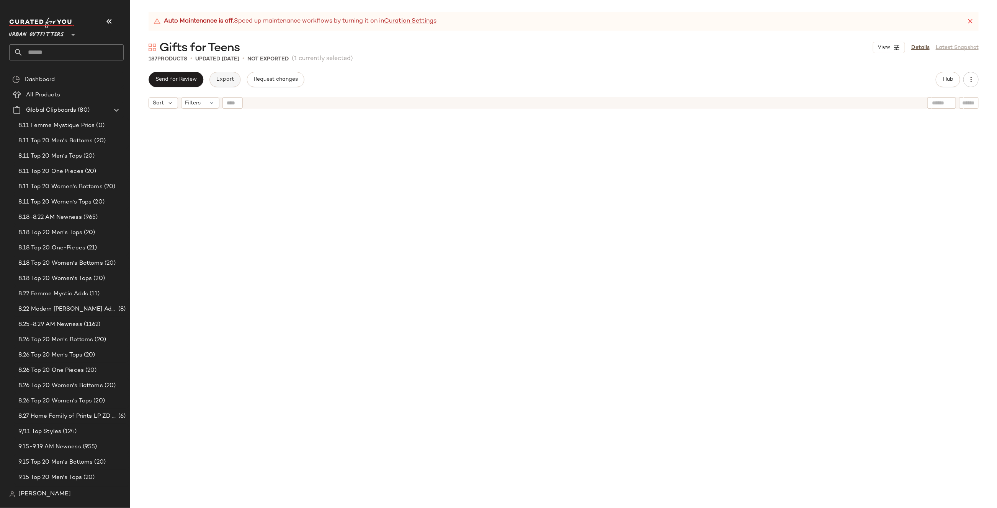
scroll to position [3104, 0]
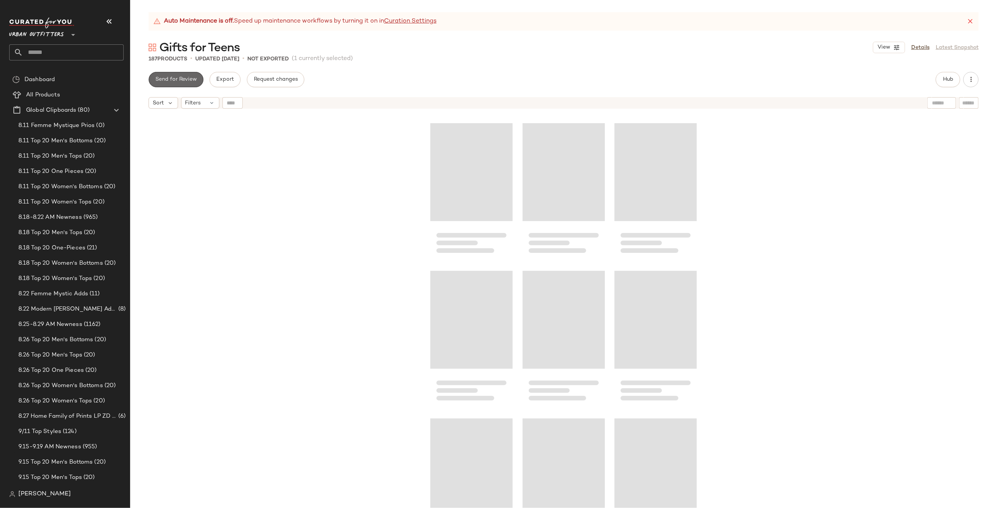
click at [168, 80] on span "Send for Review" at bounding box center [176, 80] width 42 height 6
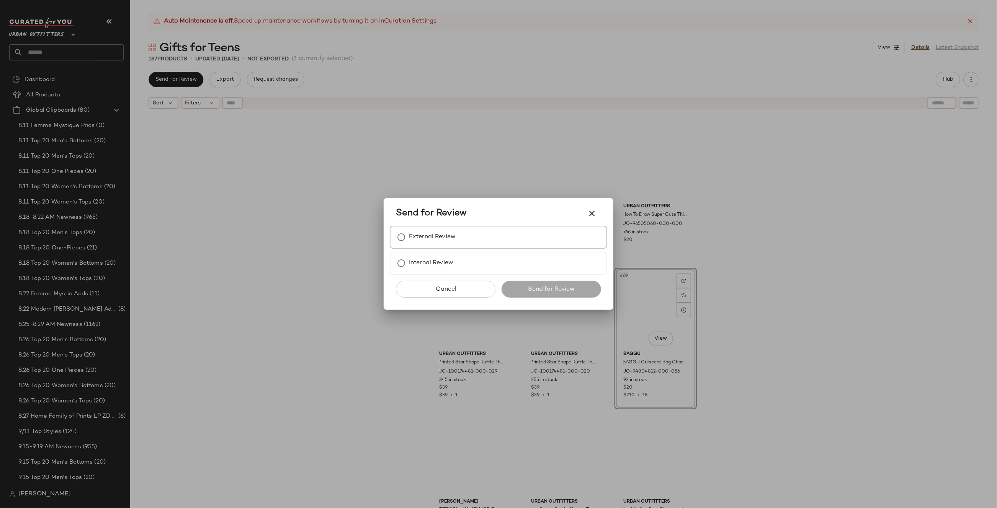
click at [438, 245] on label "External Review" at bounding box center [432, 237] width 47 height 15
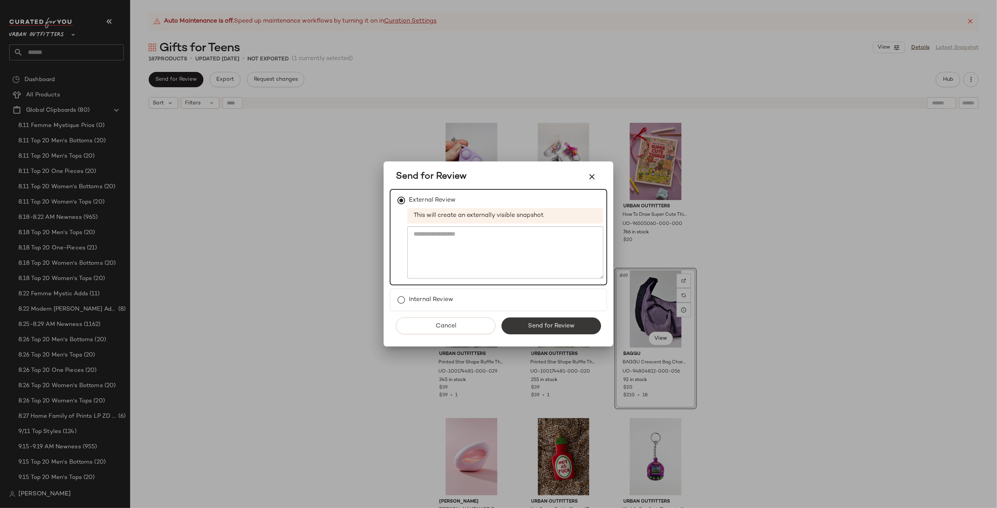
click at [551, 323] on span "Send for Review" at bounding box center [551, 326] width 47 height 7
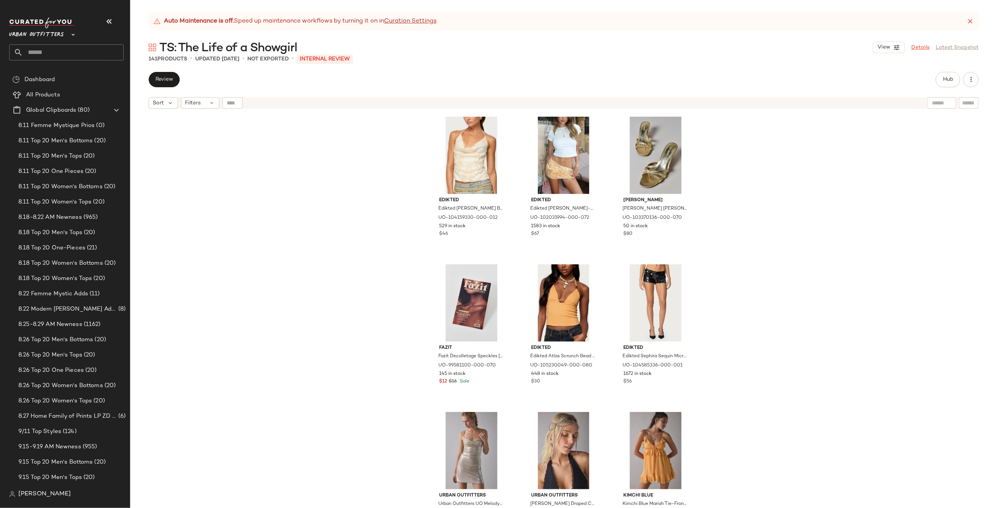
click at [920, 47] on link "Details" at bounding box center [920, 48] width 18 height 8
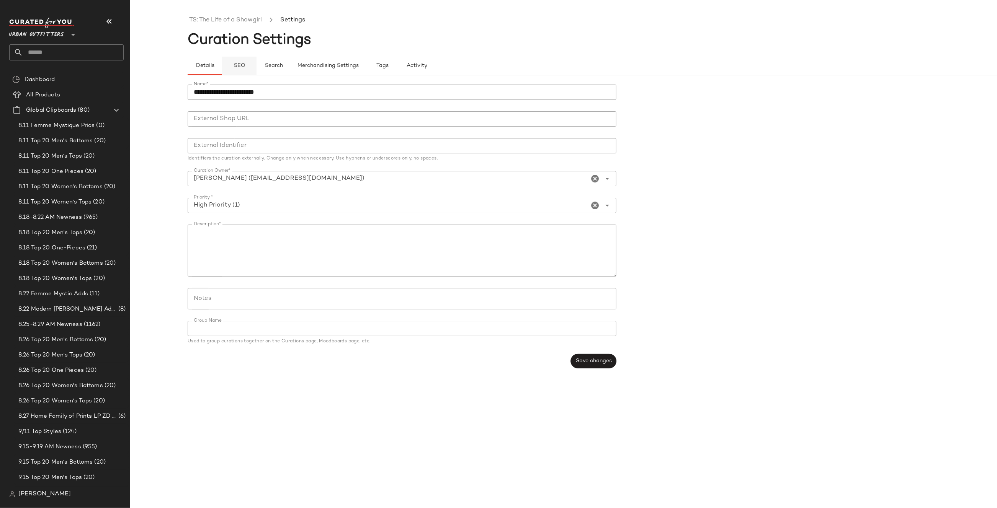
click at [245, 69] on span "SEO" at bounding box center [239, 66] width 12 height 6
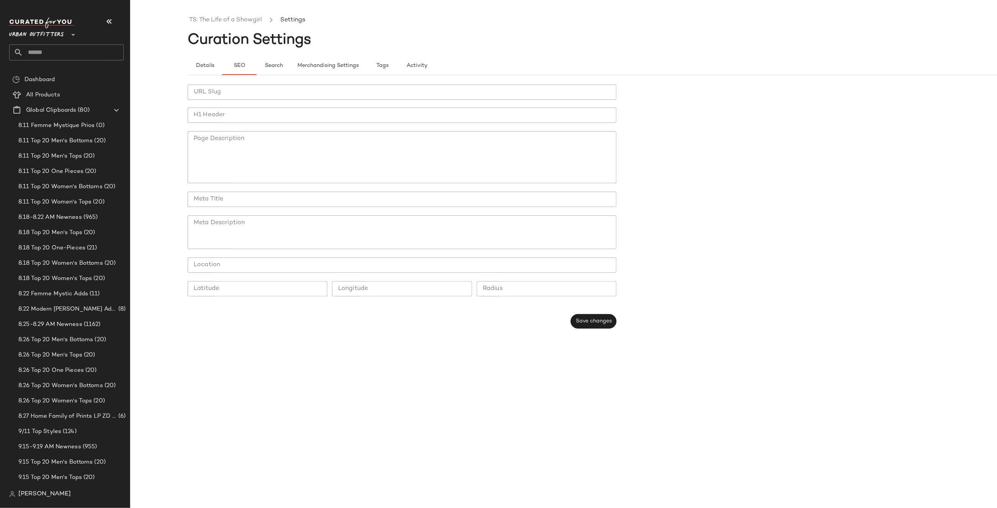
click at [248, 91] on input "URL Slug" at bounding box center [402, 92] width 429 height 15
paste input "**********"
type input "**********"
paste input "**********"
type input "**********"
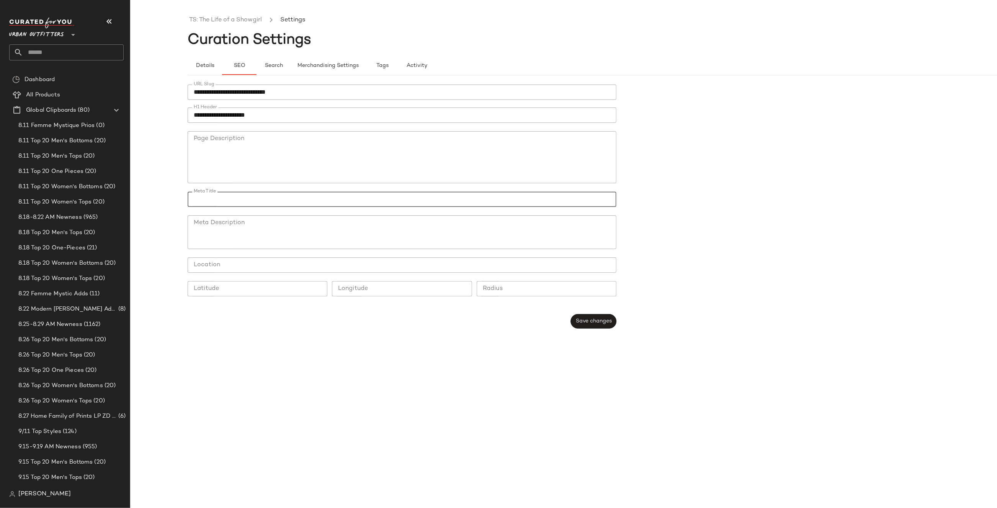
paste input "**********"
type input "**********"
paste textarea "**********"
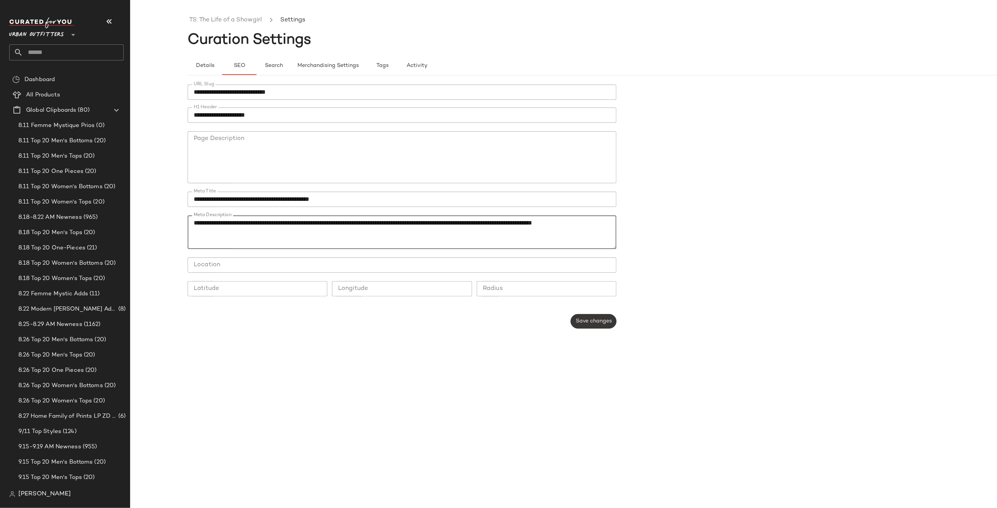
type textarea "**********"
click at [593, 324] on span "Save changes" at bounding box center [593, 322] width 36 height 6
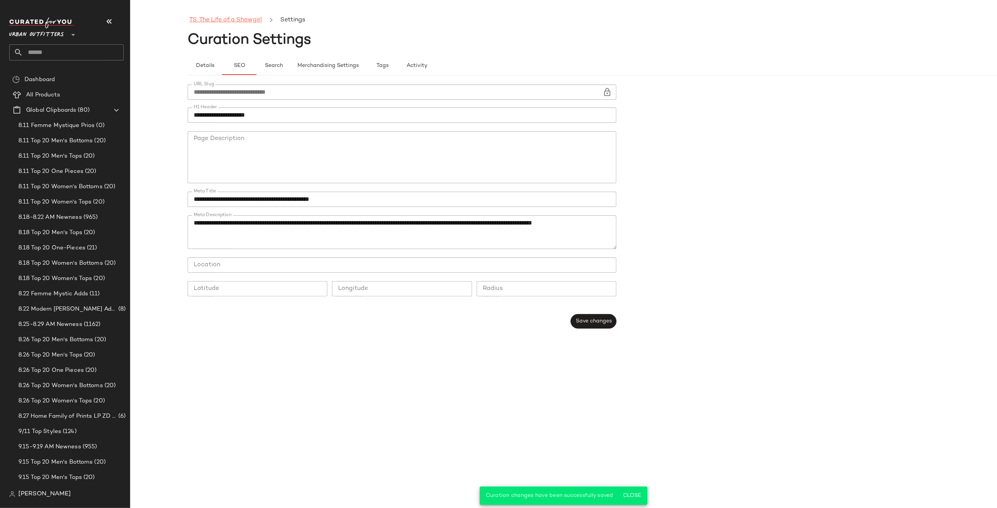
click at [230, 18] on link "TS: The Life of a Showgirl" at bounding box center [225, 20] width 73 height 10
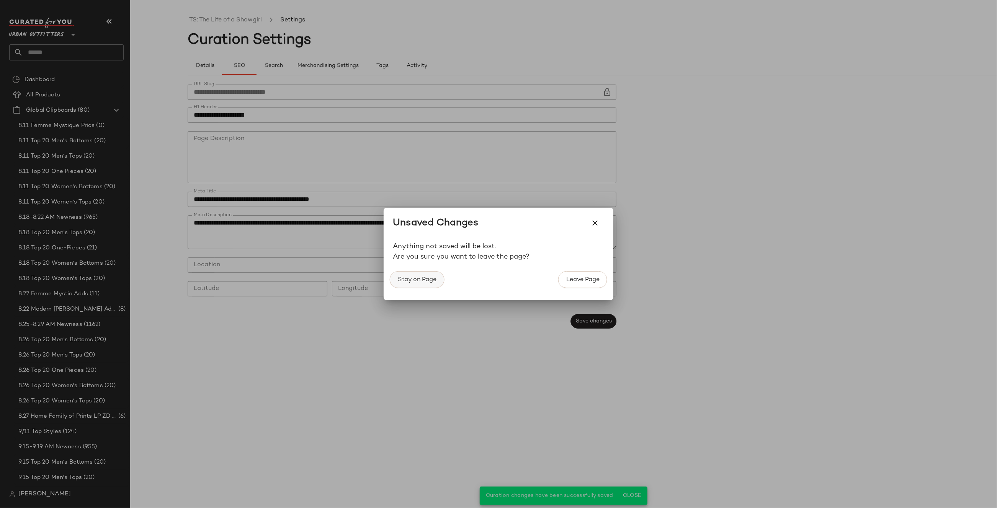
click at [412, 280] on span "Stay on Page" at bounding box center [416, 279] width 39 height 7
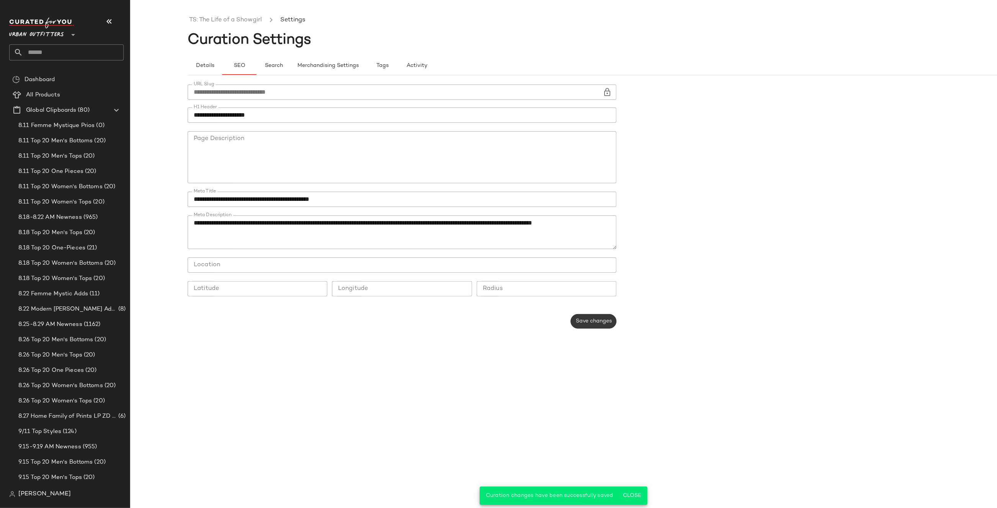
click at [587, 323] on span "Save changes" at bounding box center [593, 322] width 36 height 6
click at [237, 22] on link "TS: The Life of a Showgirl" at bounding box center [225, 20] width 73 height 10
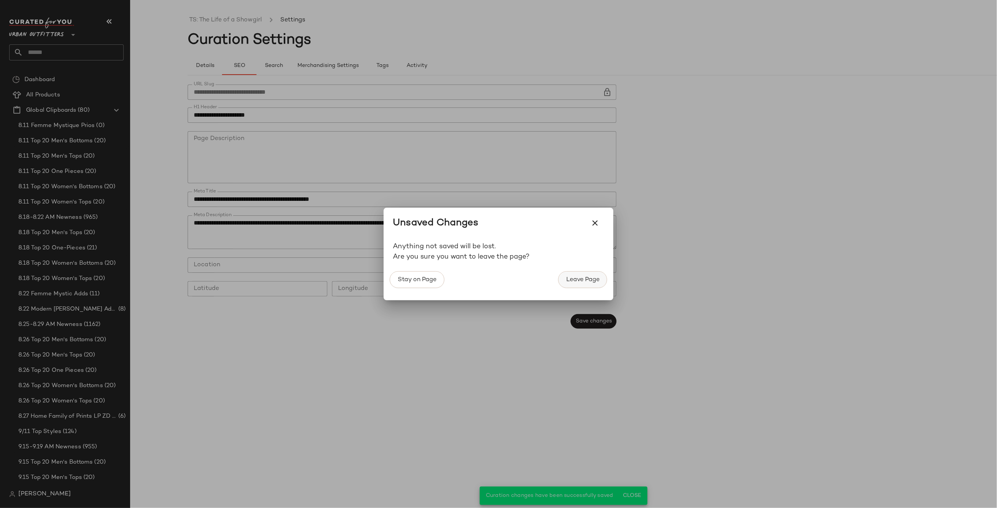
drag, startPoint x: 554, startPoint y: 272, endPoint x: 574, endPoint y: 276, distance: 19.9
click at [556, 273] on div "Stay on Page Leave Page" at bounding box center [499, 284] width 224 height 32
click at [574, 276] on span "Leave Page" at bounding box center [583, 279] width 34 height 7
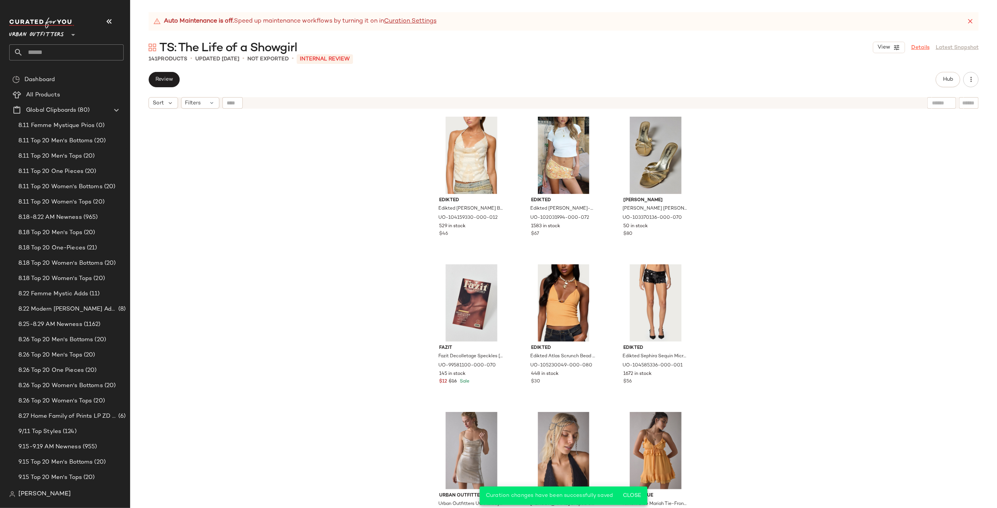
click at [924, 47] on link "Details" at bounding box center [920, 48] width 18 height 8
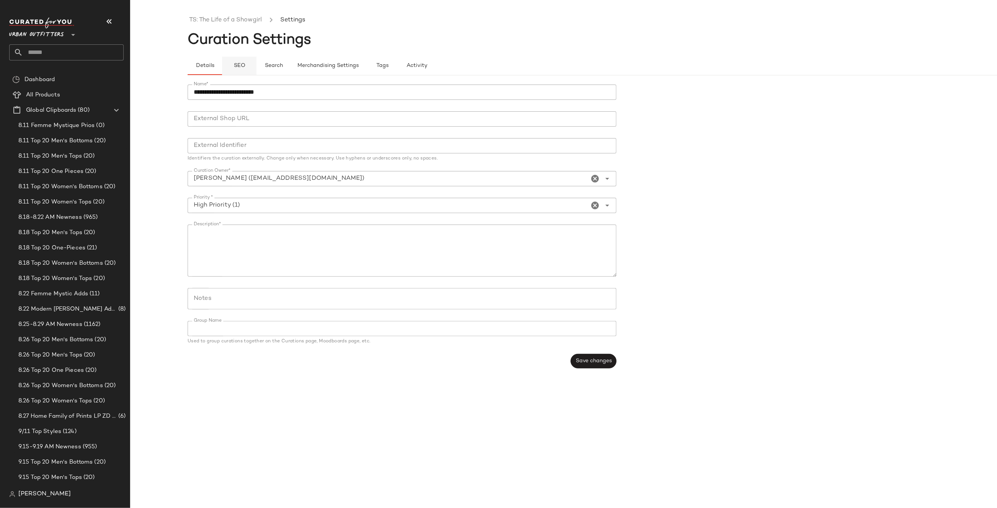
click at [232, 68] on button "SEO" at bounding box center [239, 66] width 34 height 18
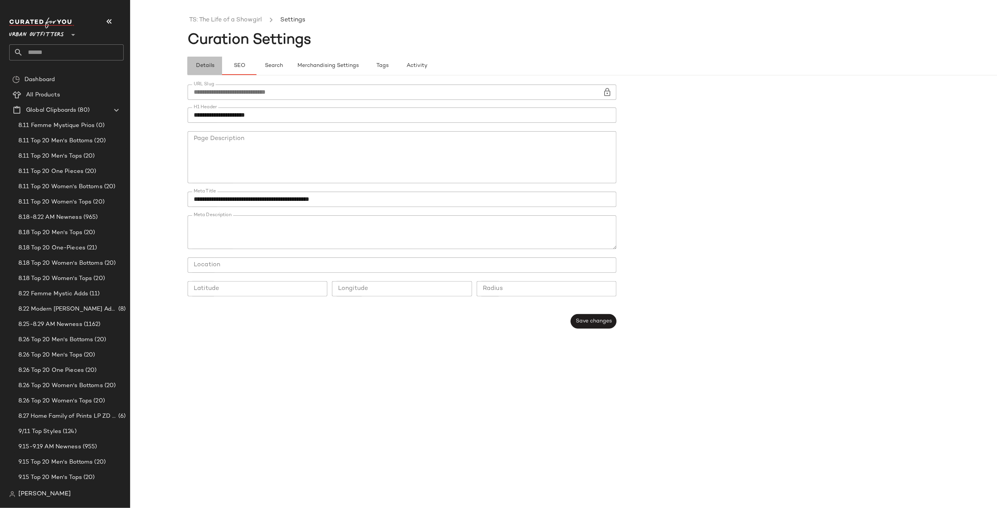
click at [205, 63] on span "Details" at bounding box center [204, 66] width 19 height 6
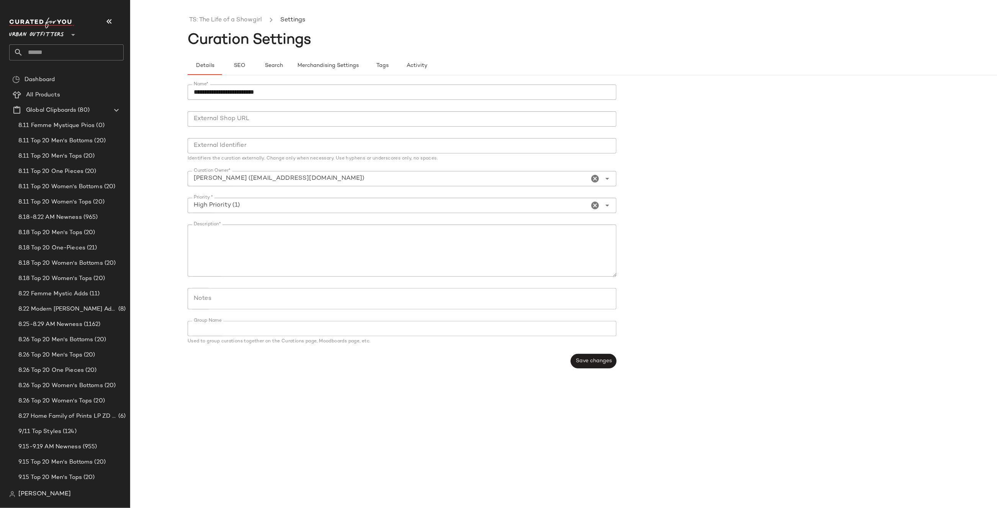
click at [210, 27] on ul "TS: The Life of a Showgirl Settings" at bounding box center [621, 20] width 867 height 18
click at [215, 18] on link "TS: The Life of a Showgirl" at bounding box center [225, 20] width 73 height 10
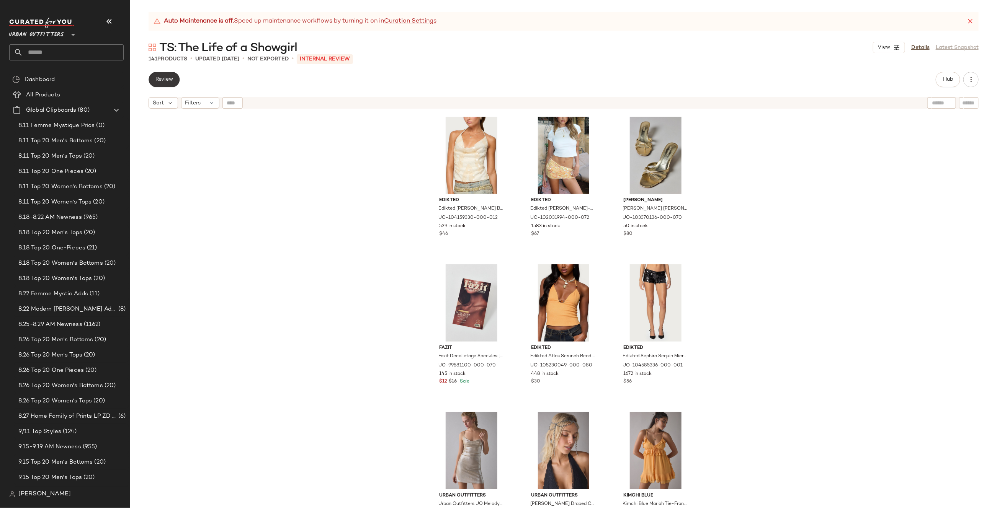
click at [161, 80] on span "Review" at bounding box center [164, 80] width 18 height 6
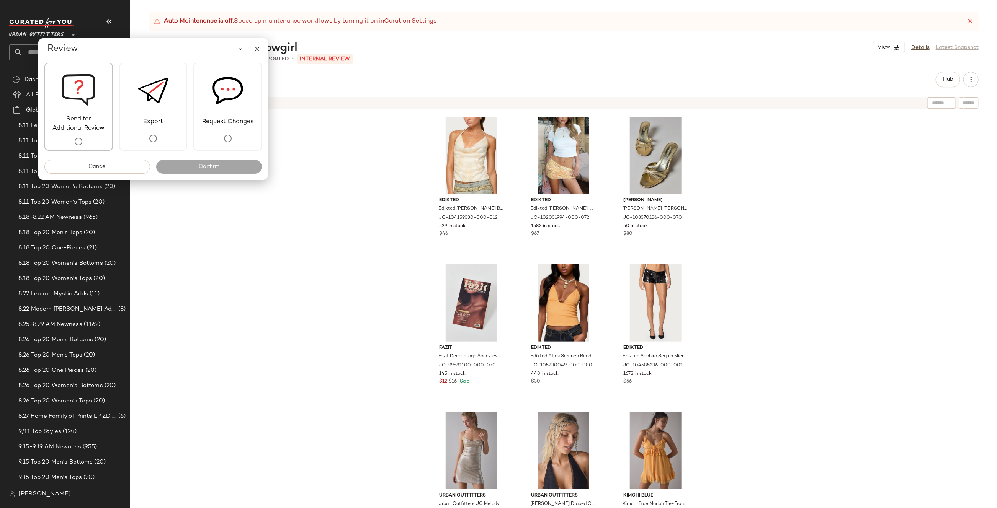
click at [95, 124] on span "Send for Additional Review" at bounding box center [78, 124] width 67 height 18
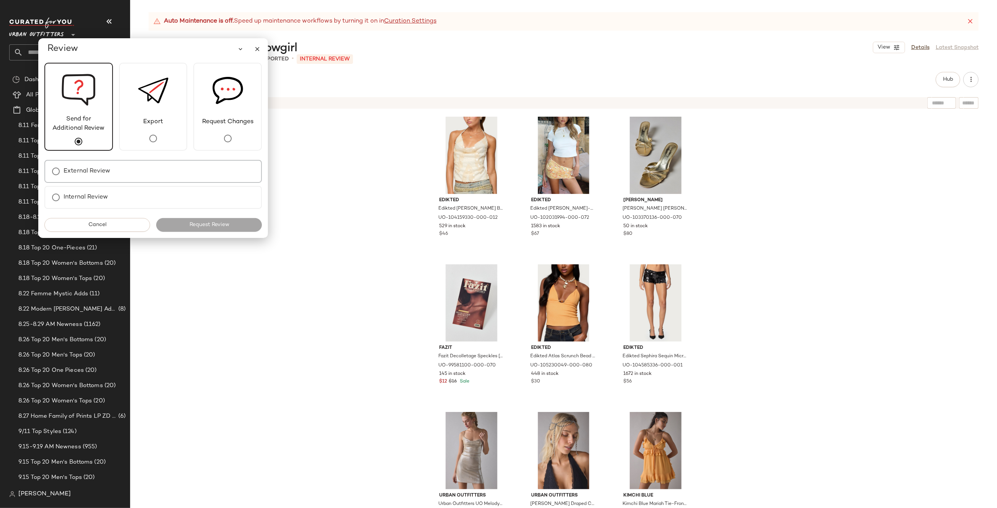
click at [106, 173] on label "External Review" at bounding box center [87, 171] width 47 height 15
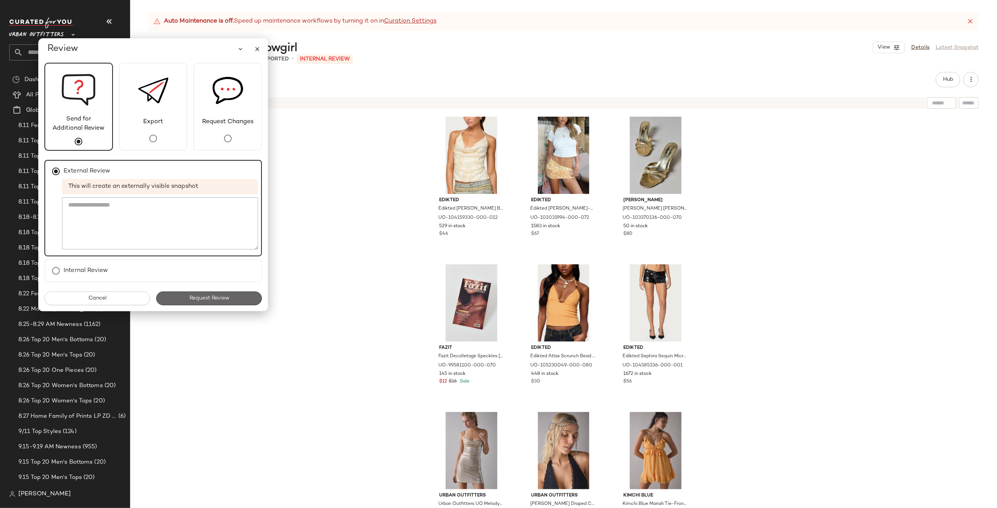
click at [187, 296] on button "Request Review" at bounding box center [209, 299] width 106 height 14
